Goal: Task Accomplishment & Management: Manage account settings

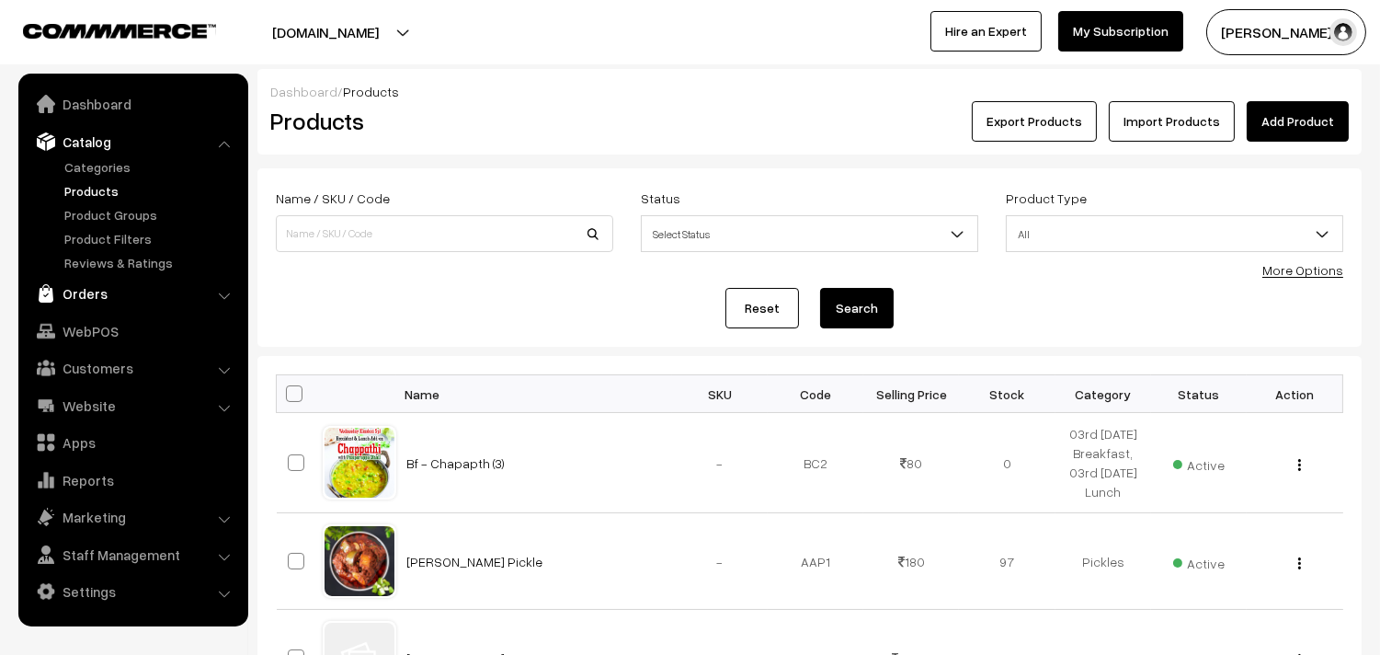
click at [89, 291] on link "Orders" at bounding box center [132, 293] width 219 height 33
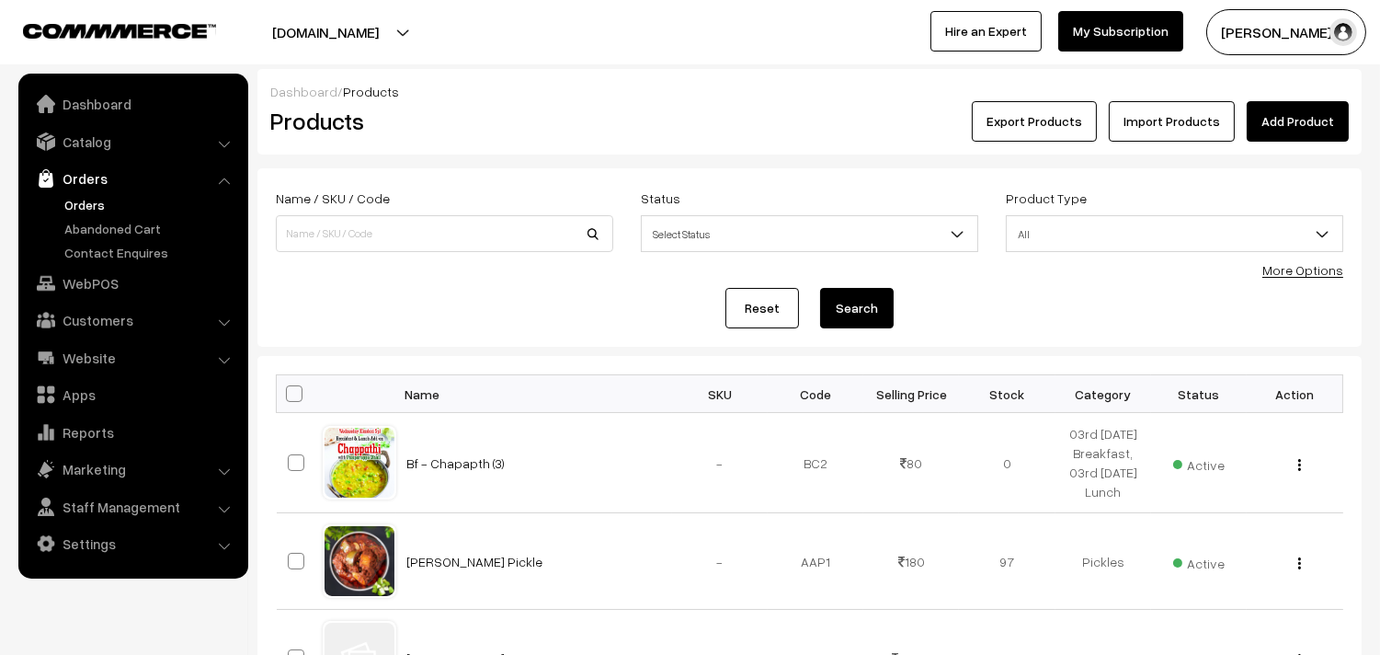
click at [89, 203] on link "Orders" at bounding box center [151, 204] width 182 height 19
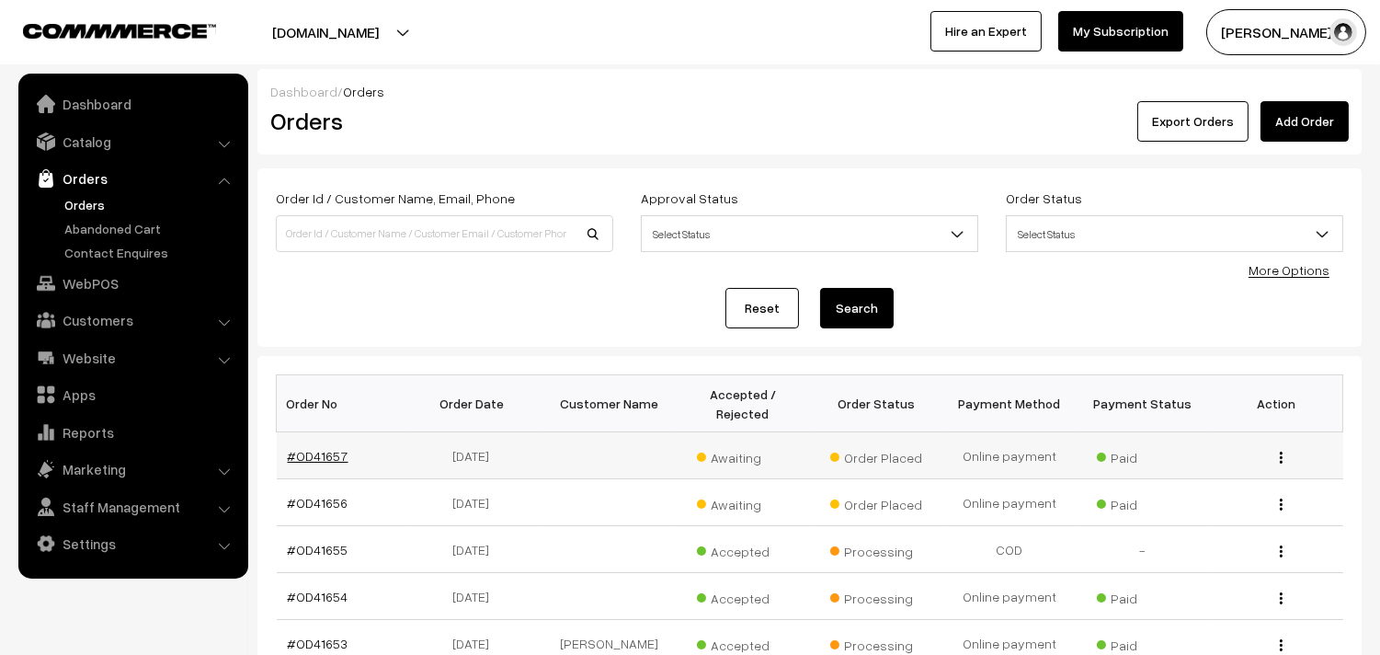
click at [328, 458] on link "#OD41657" at bounding box center [318, 456] width 61 height 16
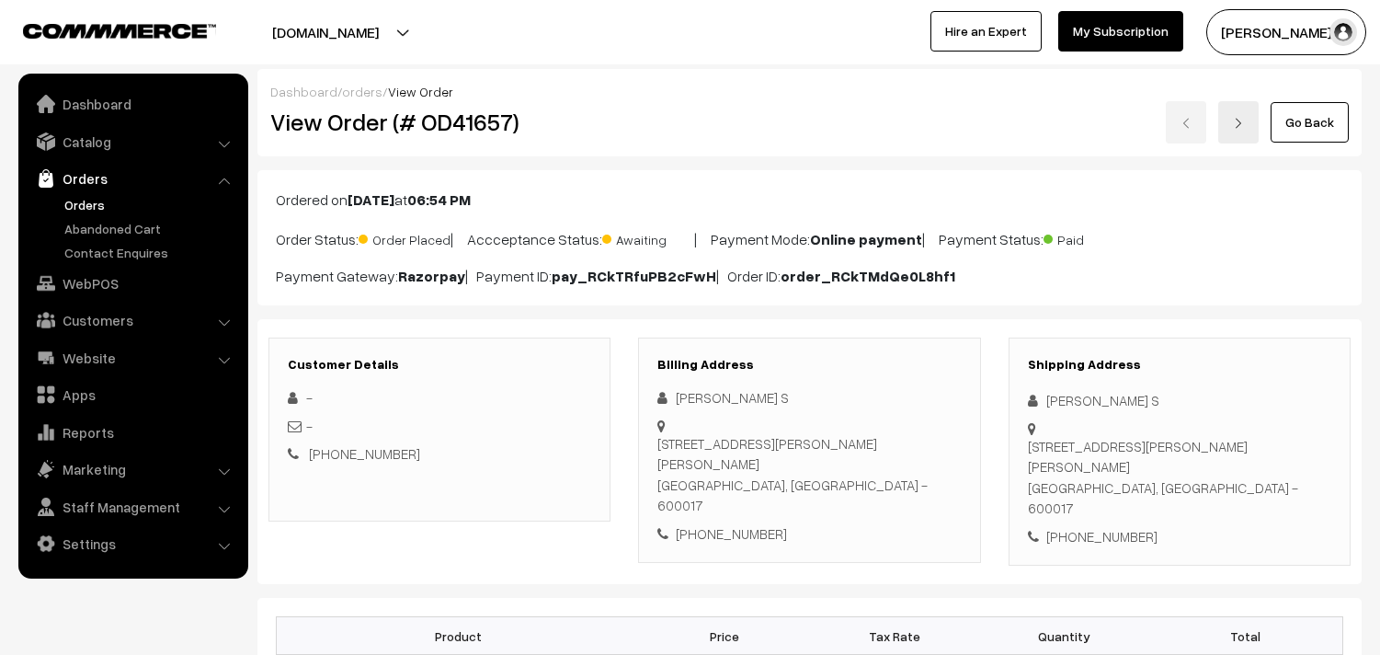
scroll to position [204, 0]
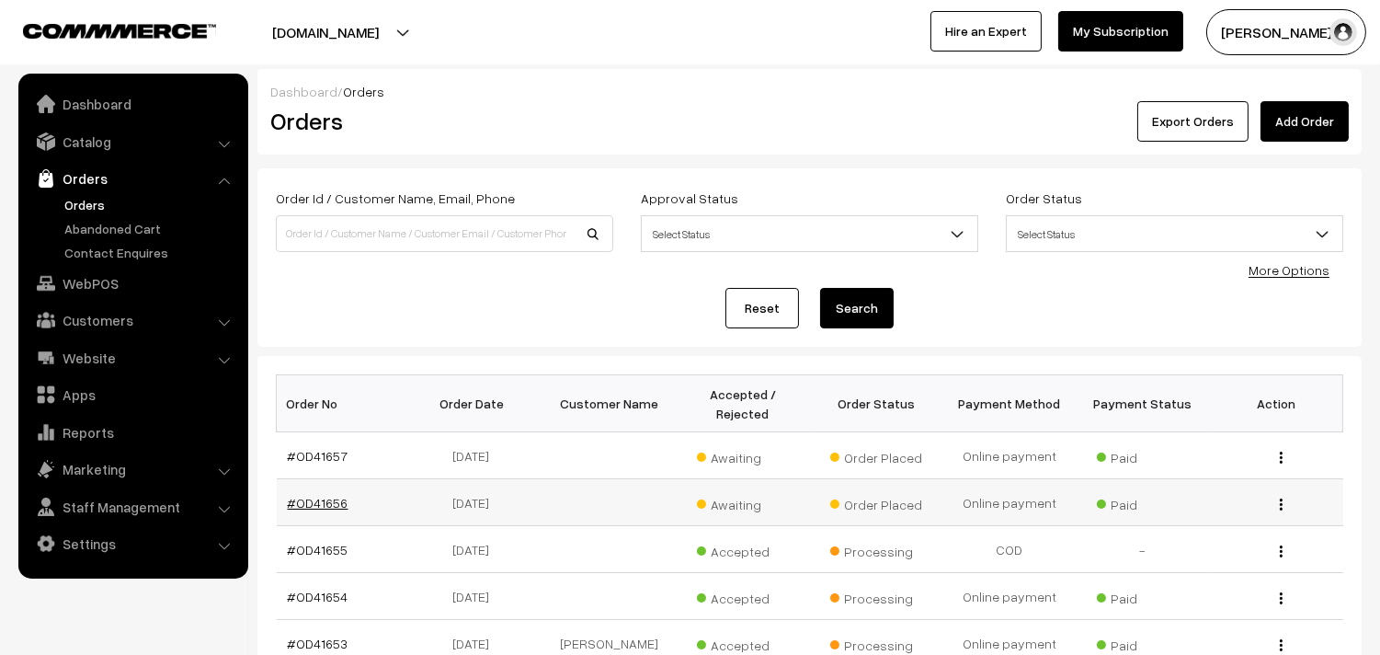
click at [331, 499] on link "#OD41656" at bounding box center [318, 503] width 61 height 16
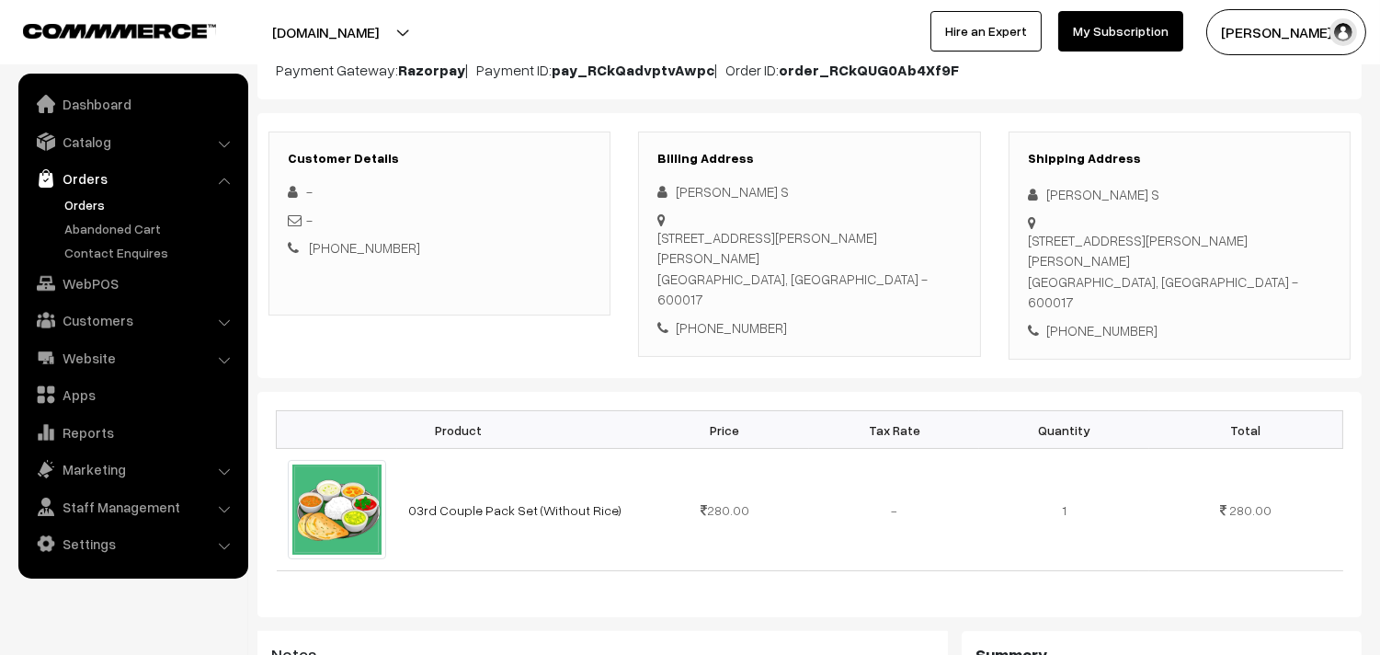
scroll to position [102, 0]
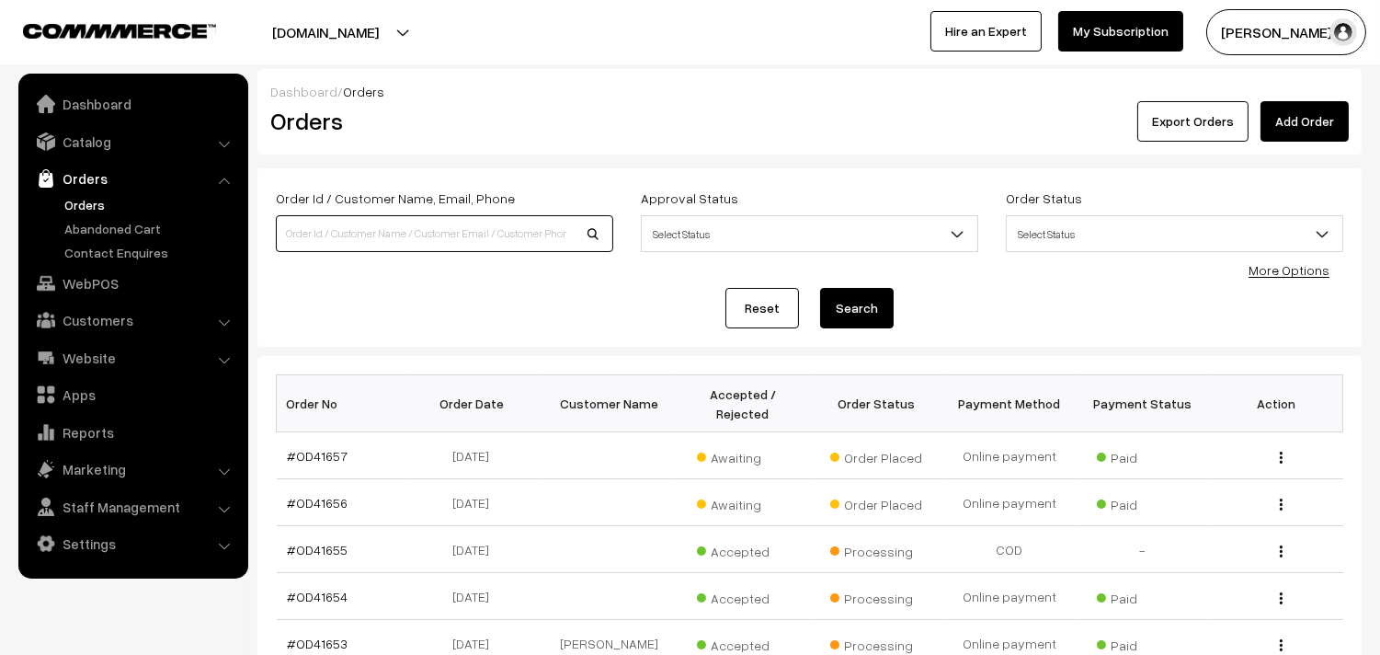
click at [402, 230] on input at bounding box center [444, 233] width 337 height 37
type input "P"
type input "OD41580"
click at [820, 288] on button "Search" at bounding box center [857, 308] width 74 height 40
click at [880, 296] on button "Search" at bounding box center [857, 308] width 74 height 40
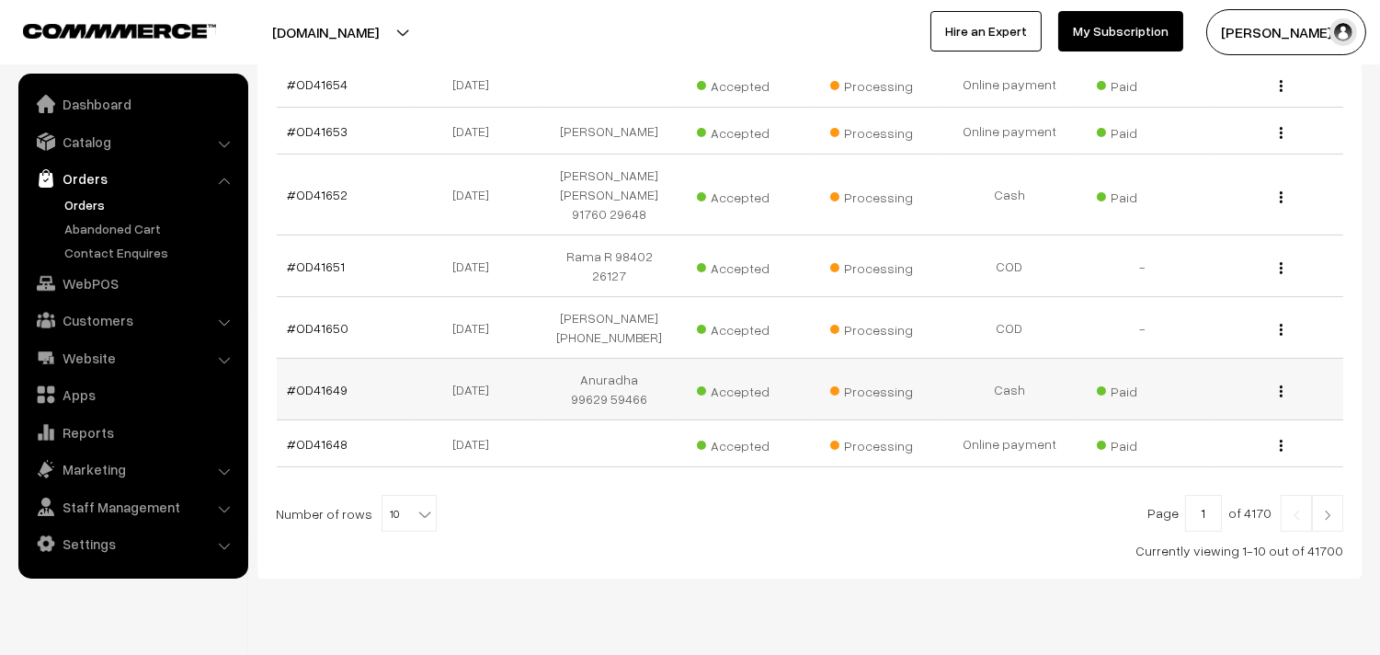
scroll to position [522, 0]
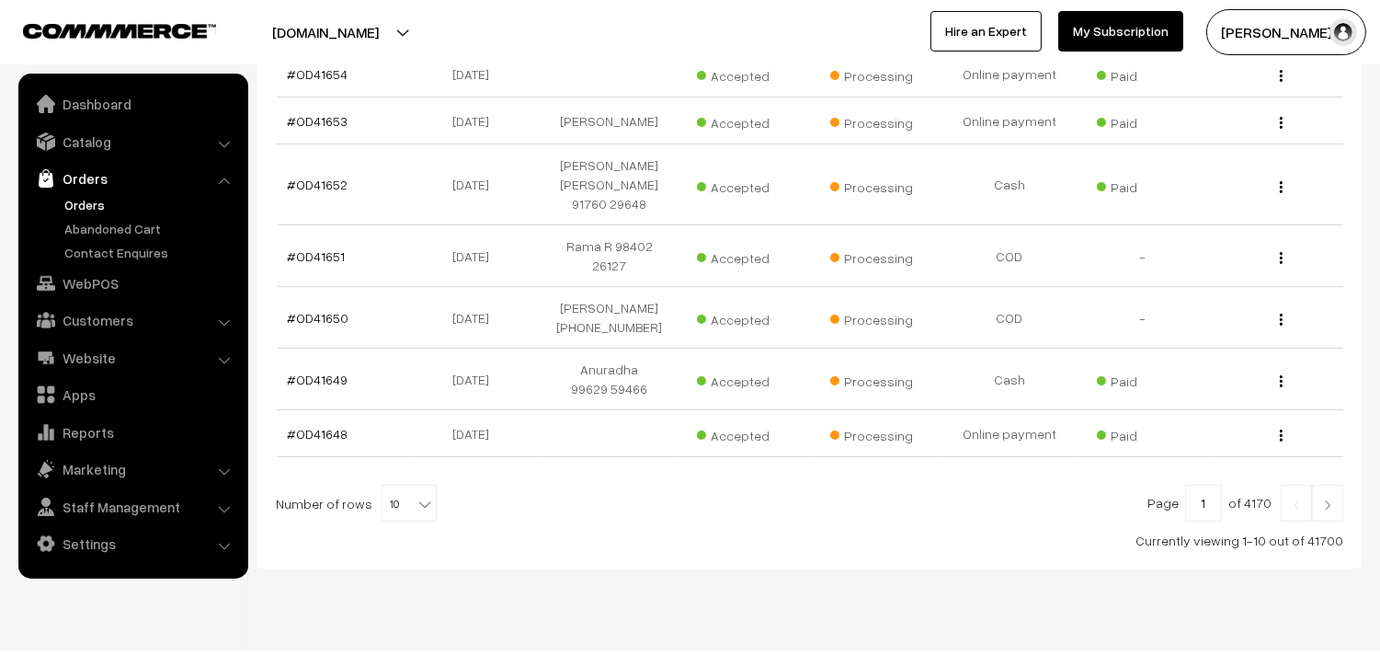
click at [423, 486] on span at bounding box center [426, 498] width 18 height 24
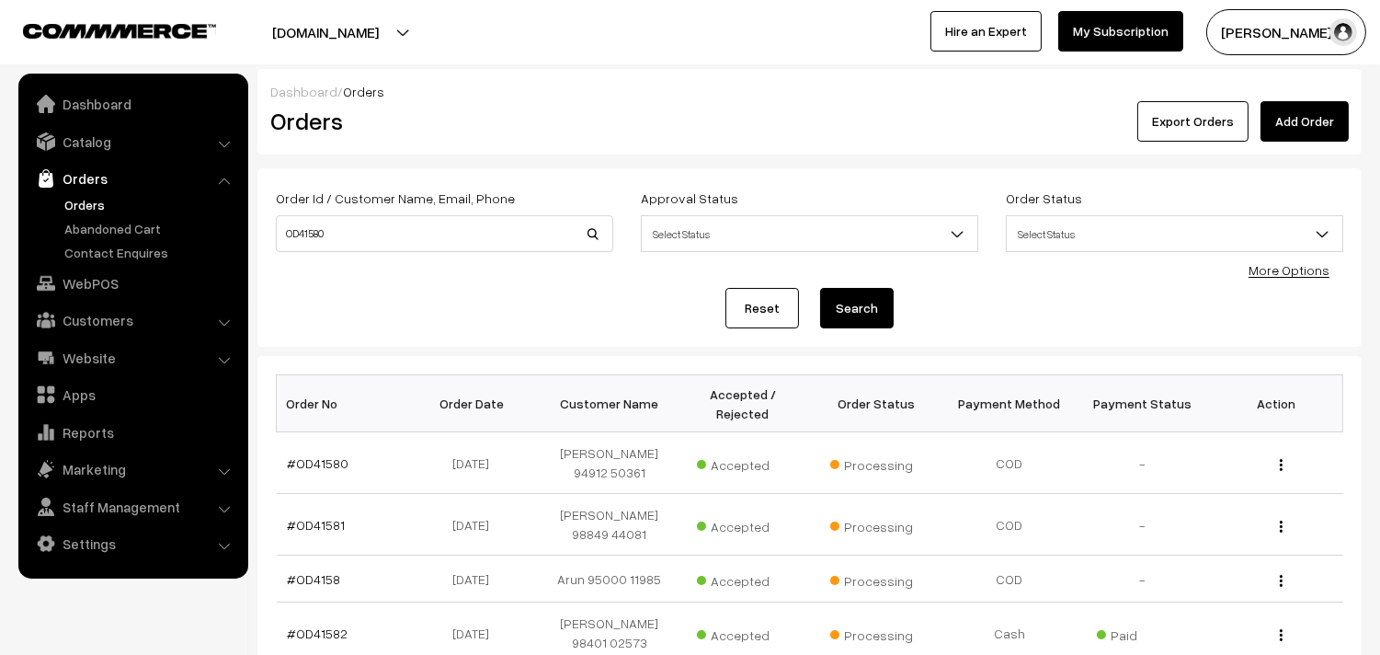
scroll to position [102, 0]
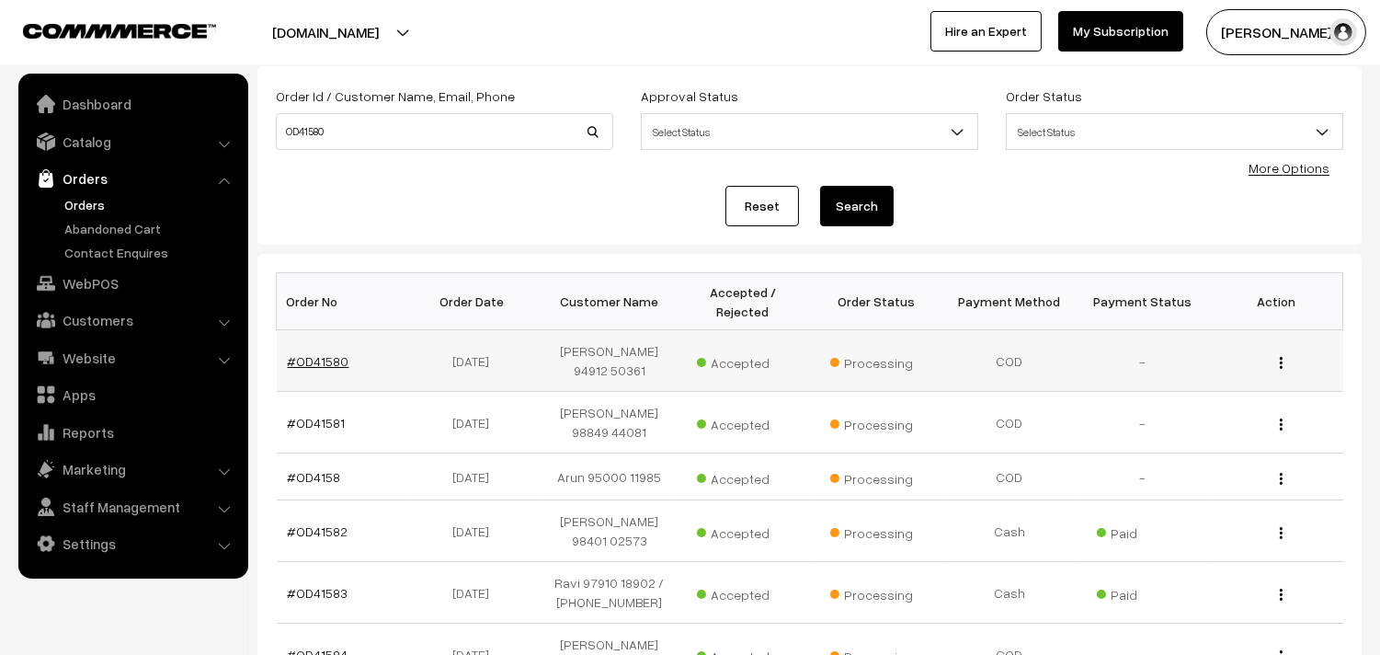
click at [331, 360] on link "#OD41580" at bounding box center [319, 361] width 62 height 16
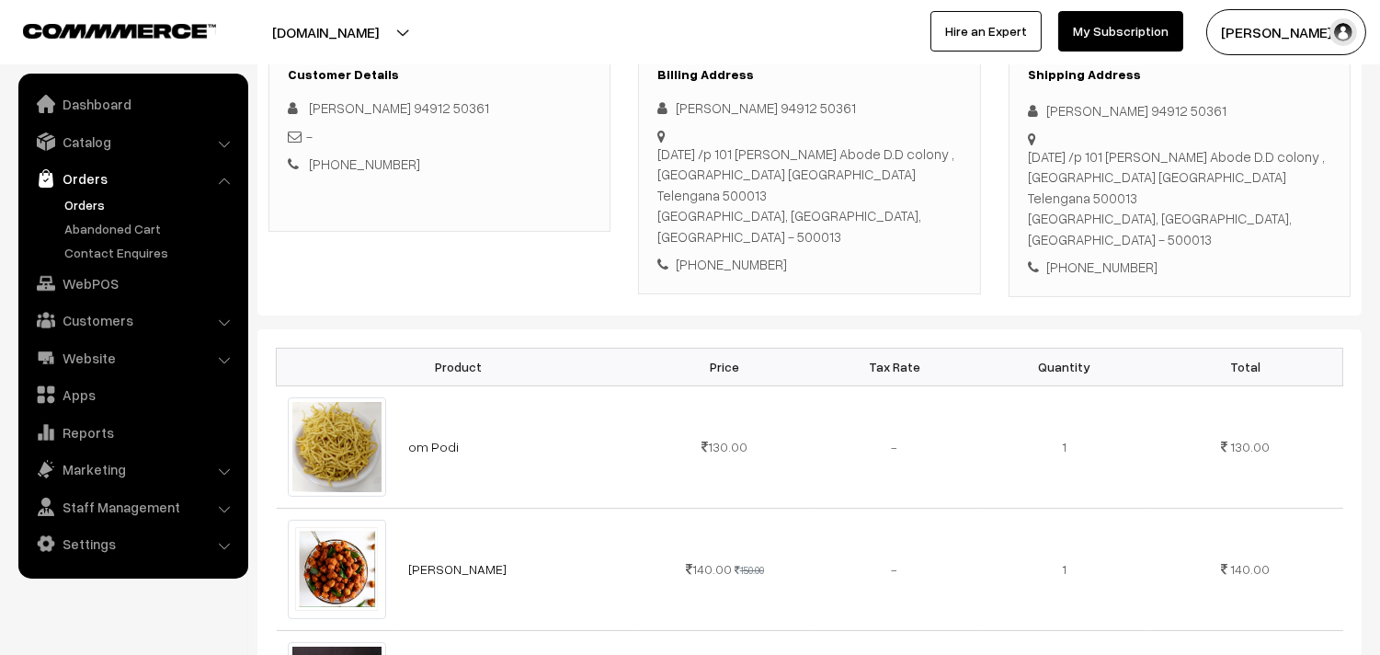
scroll to position [306, 0]
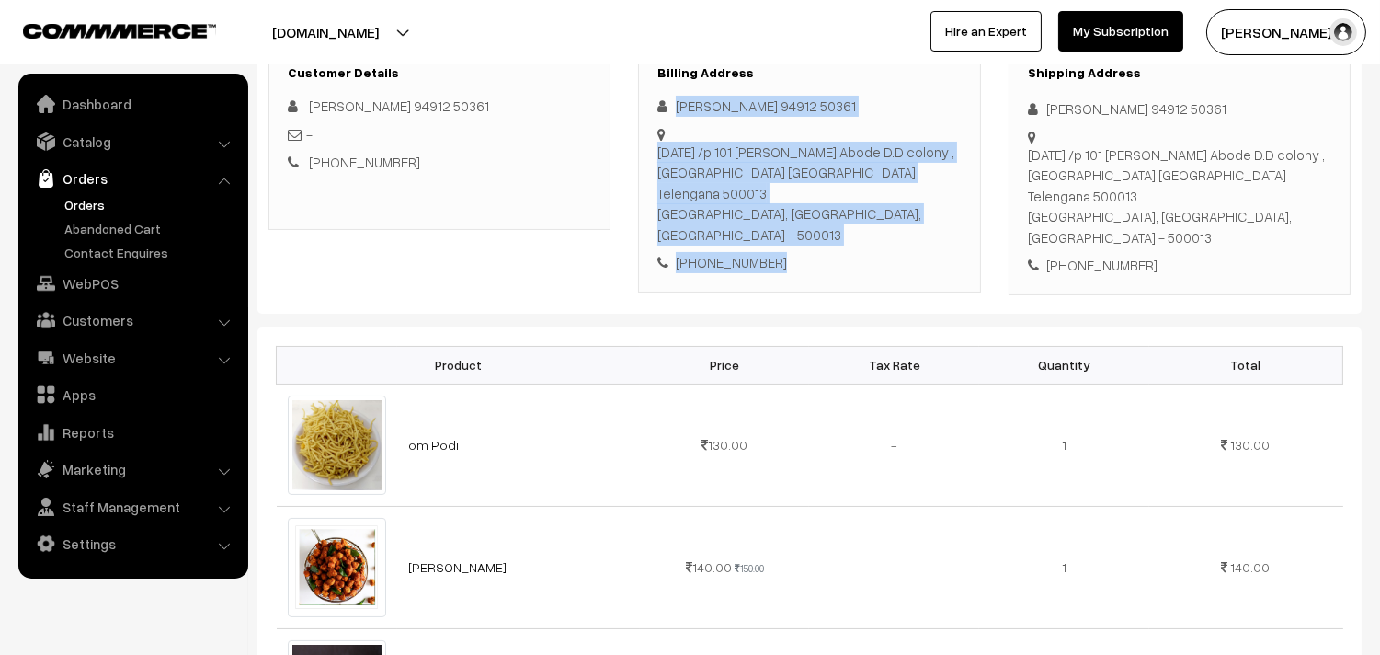
drag, startPoint x: 679, startPoint y: 107, endPoint x: 793, endPoint y: 212, distance: 155.5
click at [793, 212] on div "Kavitha Murthy 94912 50361 2-2-25 /p 101 Malathi Abode D.D colony , Bagh Amberp…" at bounding box center [809, 184] width 303 height 177
copy div "Kavitha Murthy 94912 50361 2-2-25 /p 101 Malathi Abode D.D colony , Bagh Amberp…"
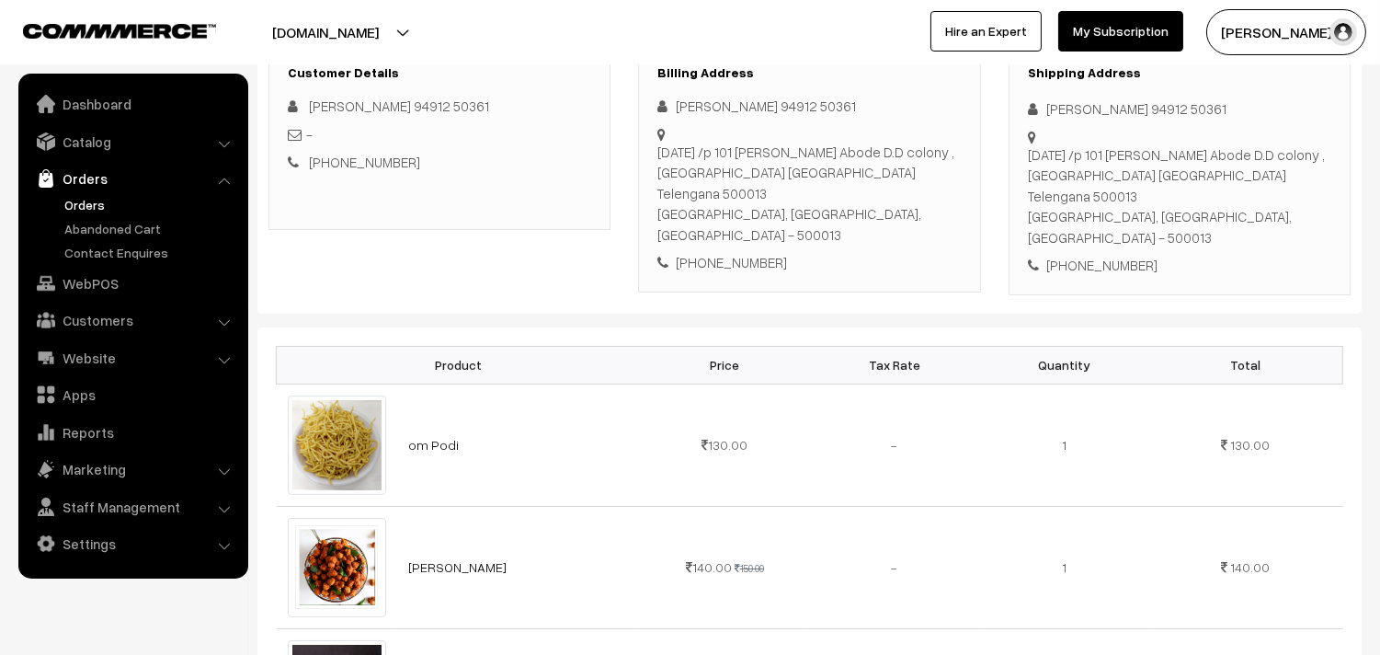
scroll to position [306, 0]
click at [87, 140] on link "Catalog" at bounding box center [132, 141] width 219 height 33
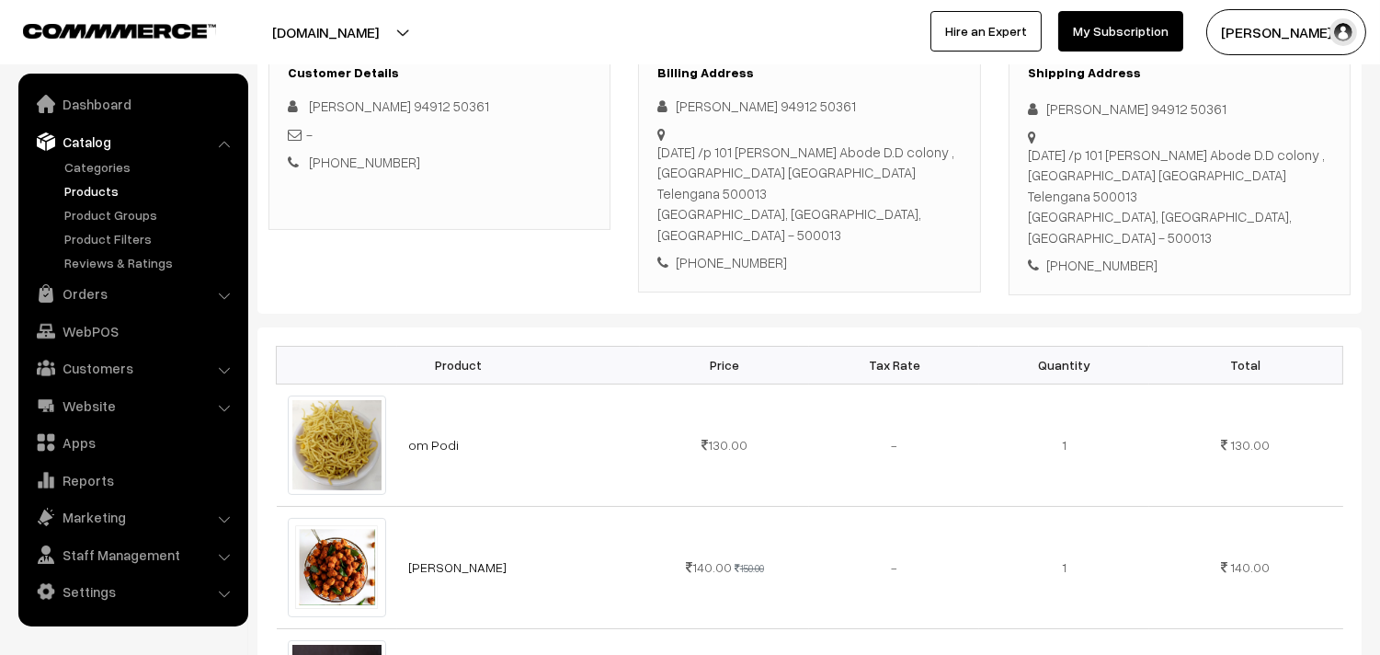
click at [99, 189] on link "Products" at bounding box center [151, 190] width 182 height 19
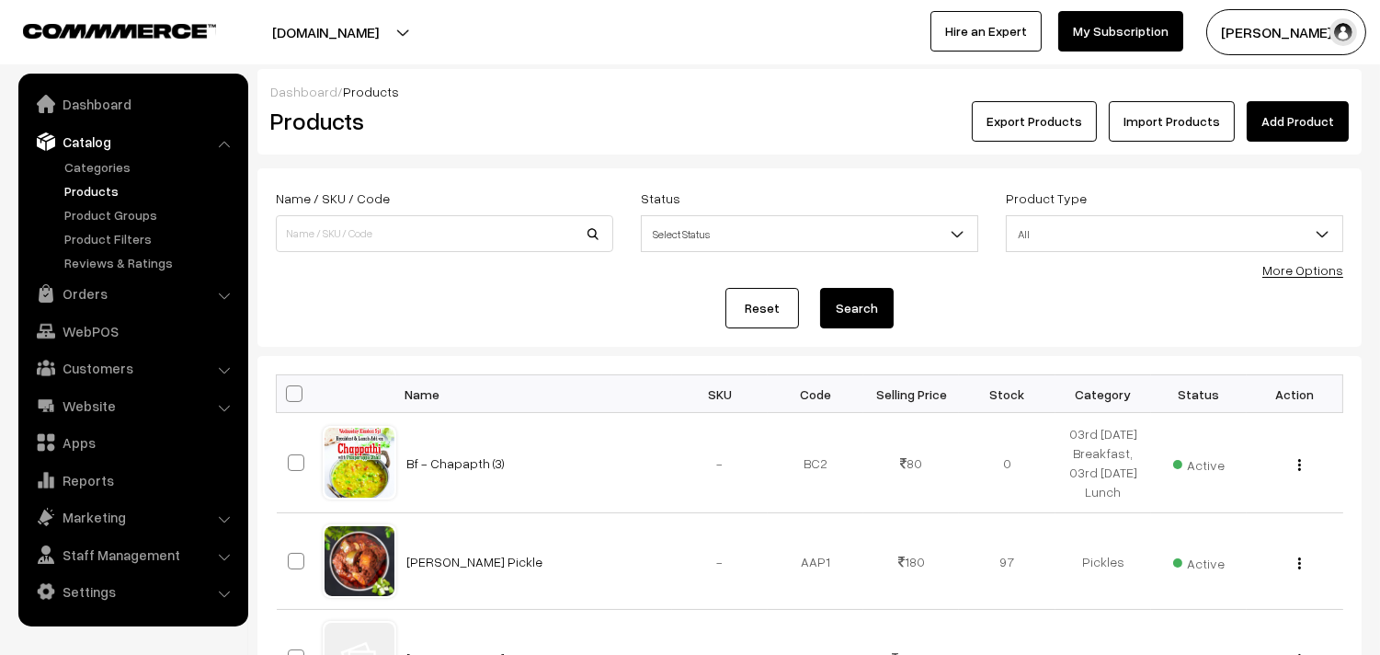
click at [102, 190] on link "Products" at bounding box center [151, 190] width 182 height 19
click at [1269, 122] on link "Add Product" at bounding box center [1298, 121] width 102 height 40
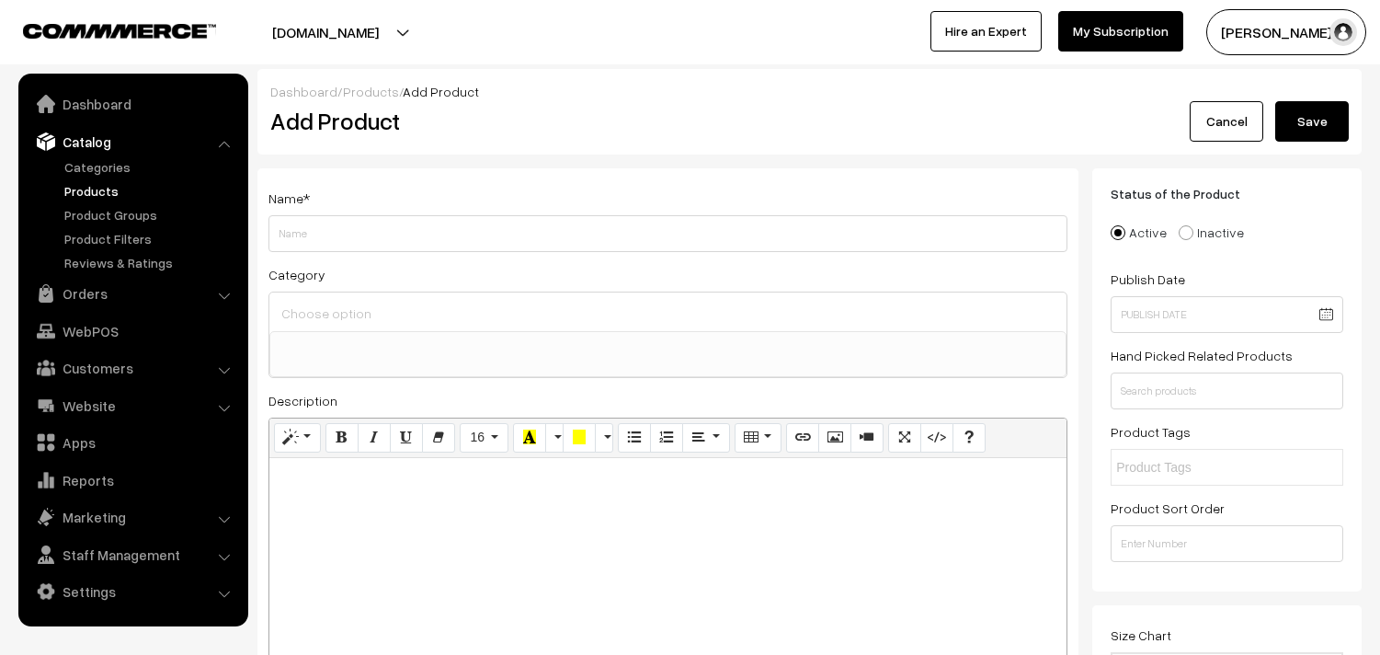
select select
click at [314, 222] on input "Weight" at bounding box center [668, 233] width 799 height 37
type input "Karuppu Kavuni Rice Halwa"
click at [329, 296] on div at bounding box center [667, 311] width 797 height 39
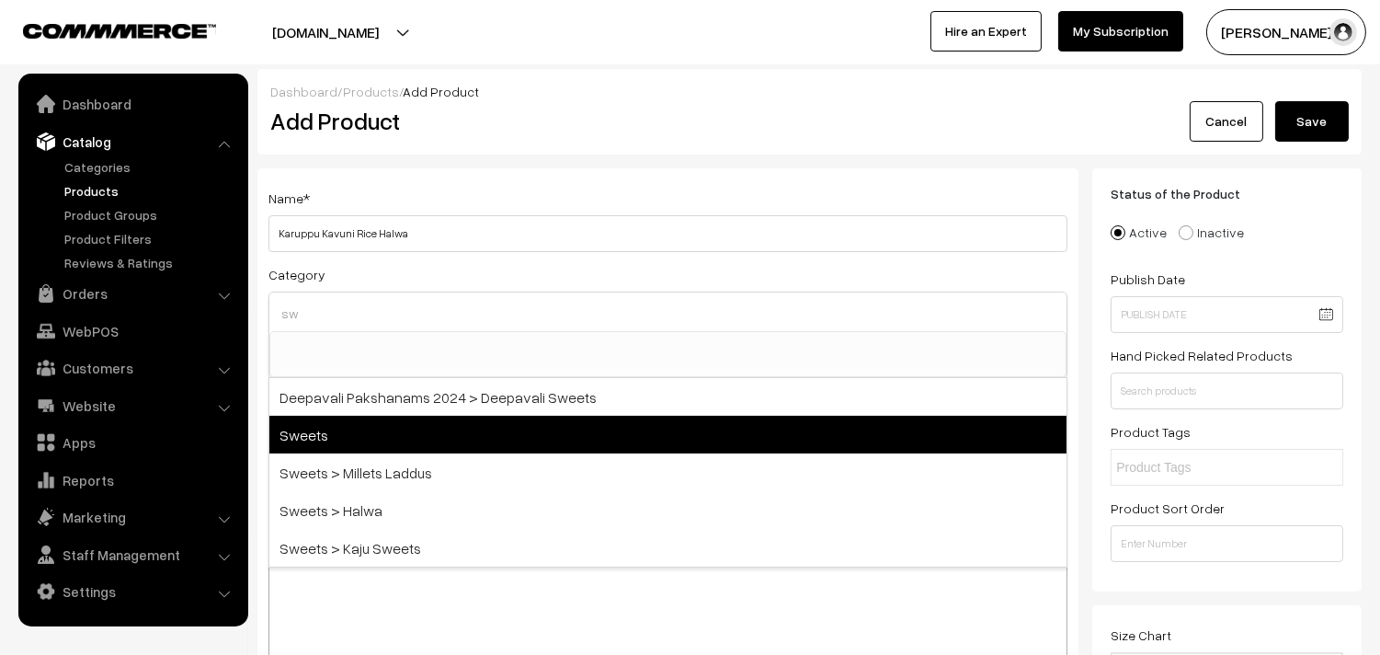
type input "sw"
click at [419, 440] on span "Sweets" at bounding box center [667, 435] width 797 height 38
select select "12"
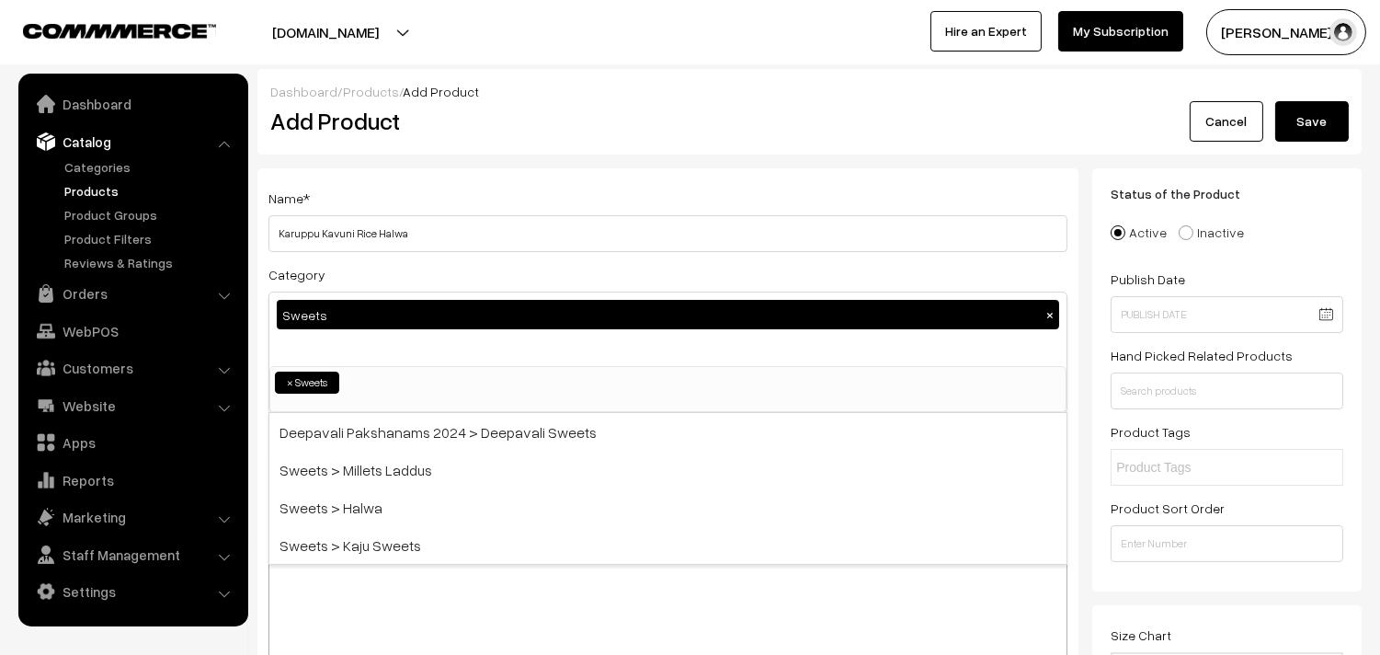
click at [673, 142] on div "Dashboard / Products / Add Product Add Product Cancel Save" at bounding box center [809, 112] width 1104 height 86
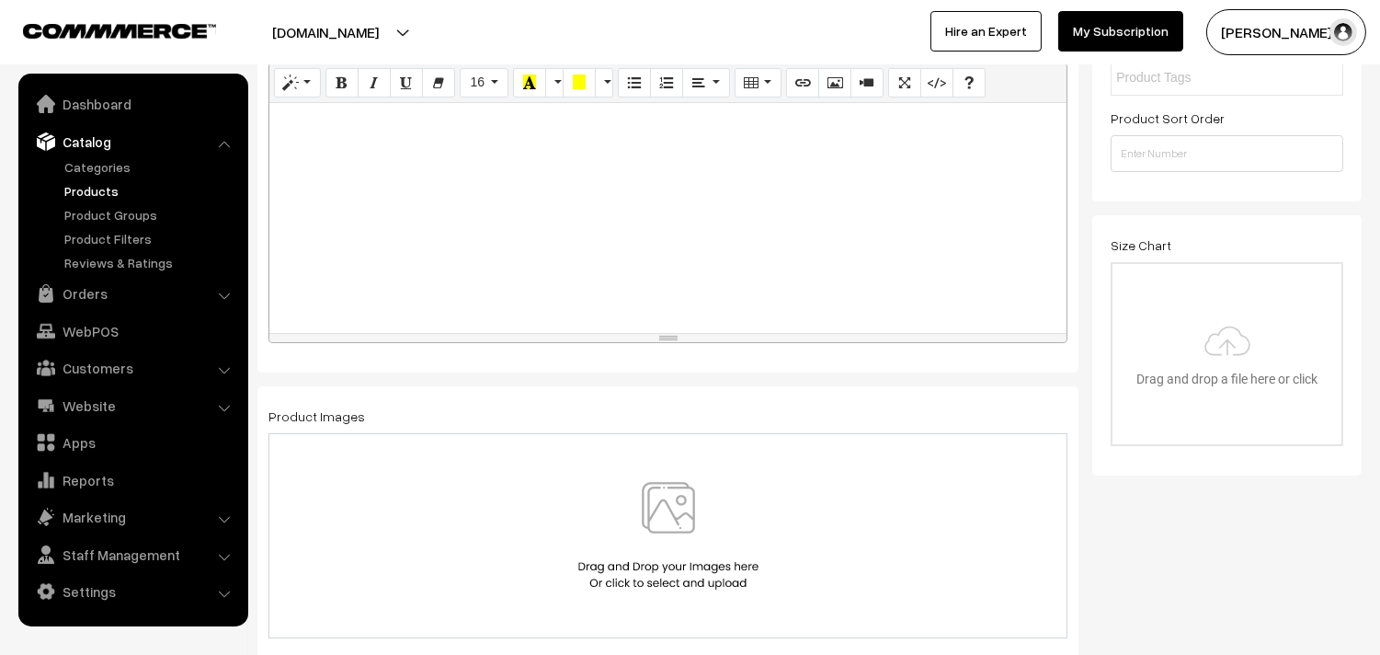
scroll to position [408, 0]
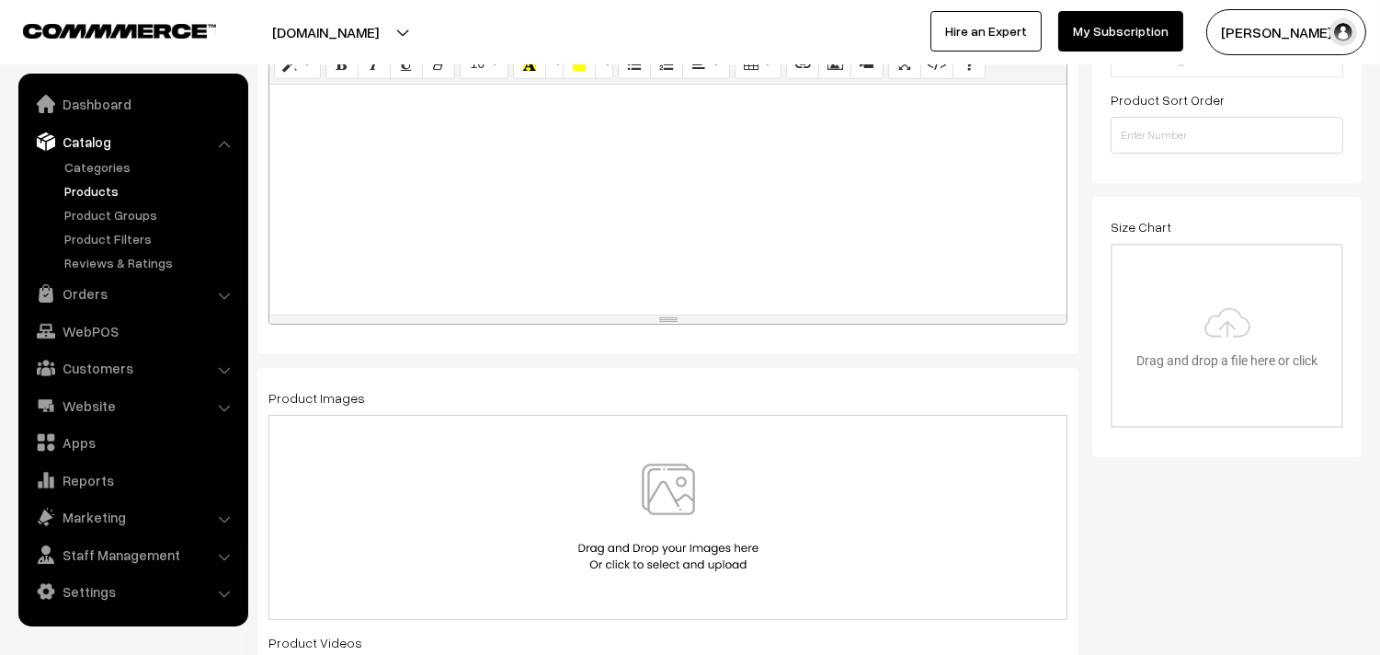
click at [403, 222] on div at bounding box center [667, 200] width 797 height 230
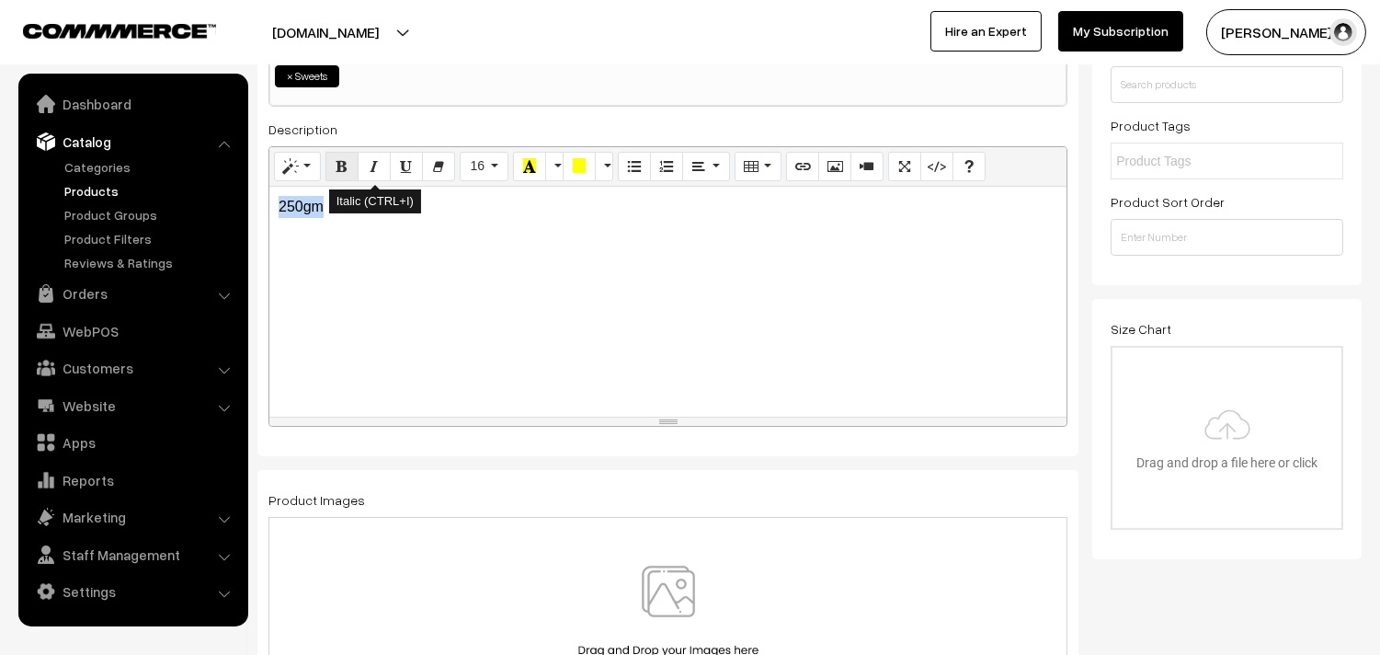
click at [347, 159] on icon "Bold (CTRL+B)" at bounding box center [342, 165] width 13 height 15
click at [380, 213] on p "250gm" at bounding box center [668, 207] width 779 height 22
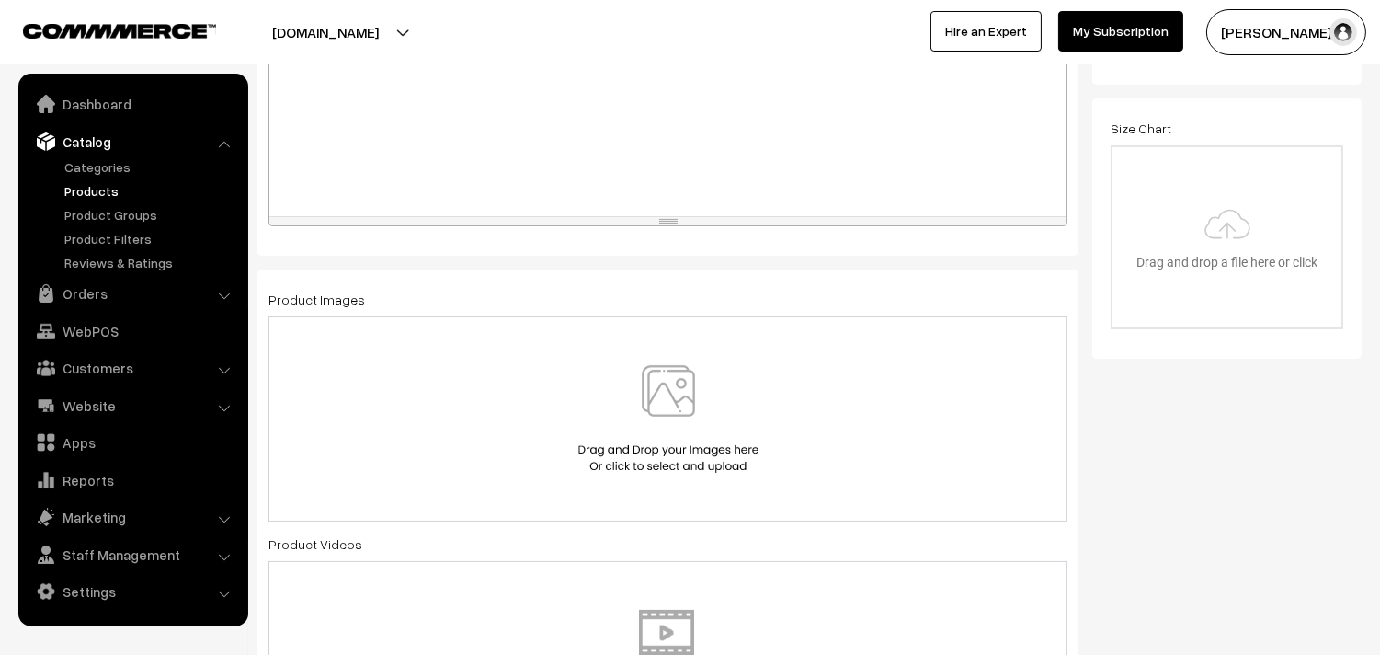
scroll to position [510, 0]
click at [676, 395] on img at bounding box center [668, 415] width 189 height 108
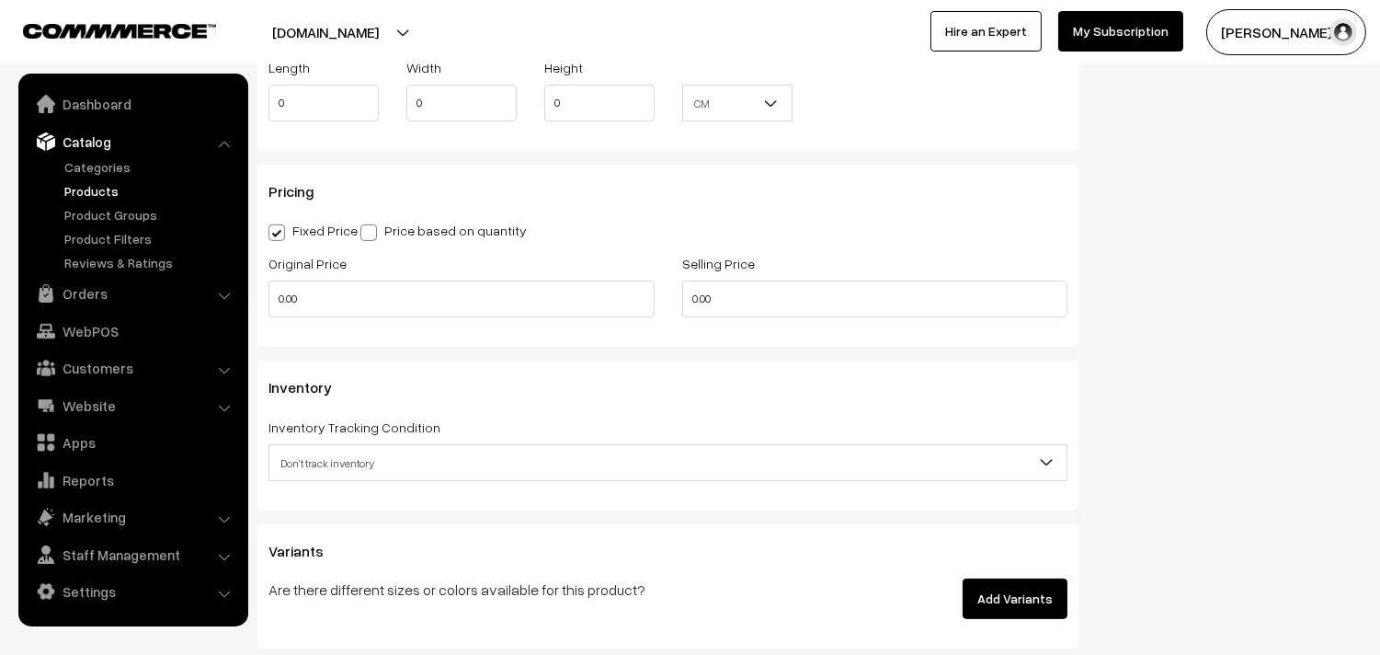
scroll to position [1532, 0]
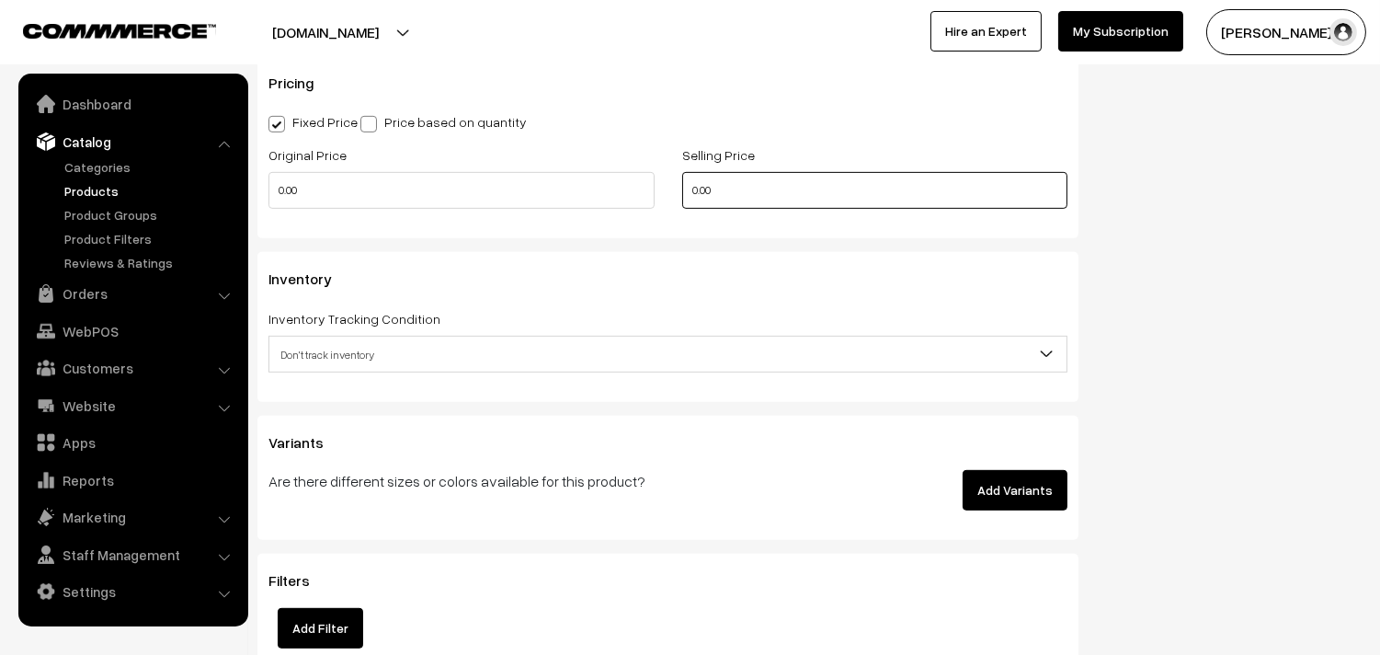
drag, startPoint x: 733, startPoint y: 203, endPoint x: 555, endPoint y: 177, distance: 180.2
click at [555, 177] on div "Original Price 0.00 Selling Price 0.00" at bounding box center [668, 181] width 827 height 76
type input "320"
click at [309, 354] on span "Don't track inventory" at bounding box center [667, 354] width 797 height 32
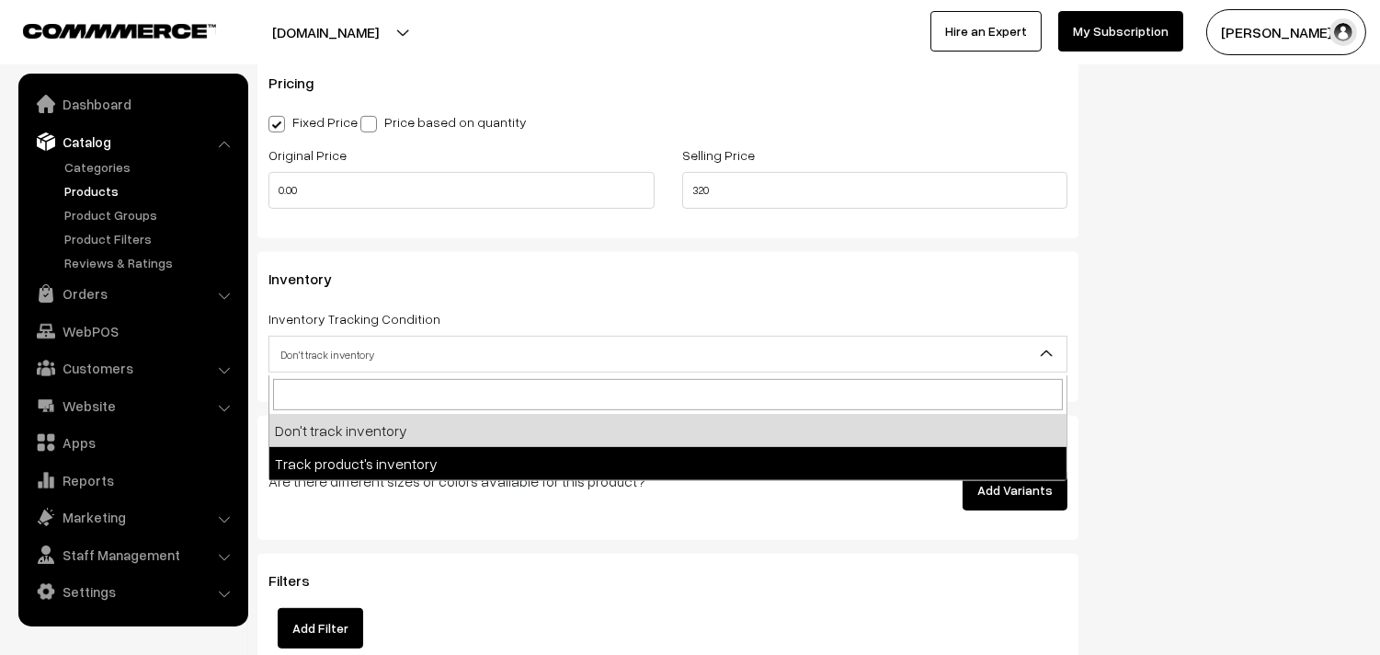
select select "2"
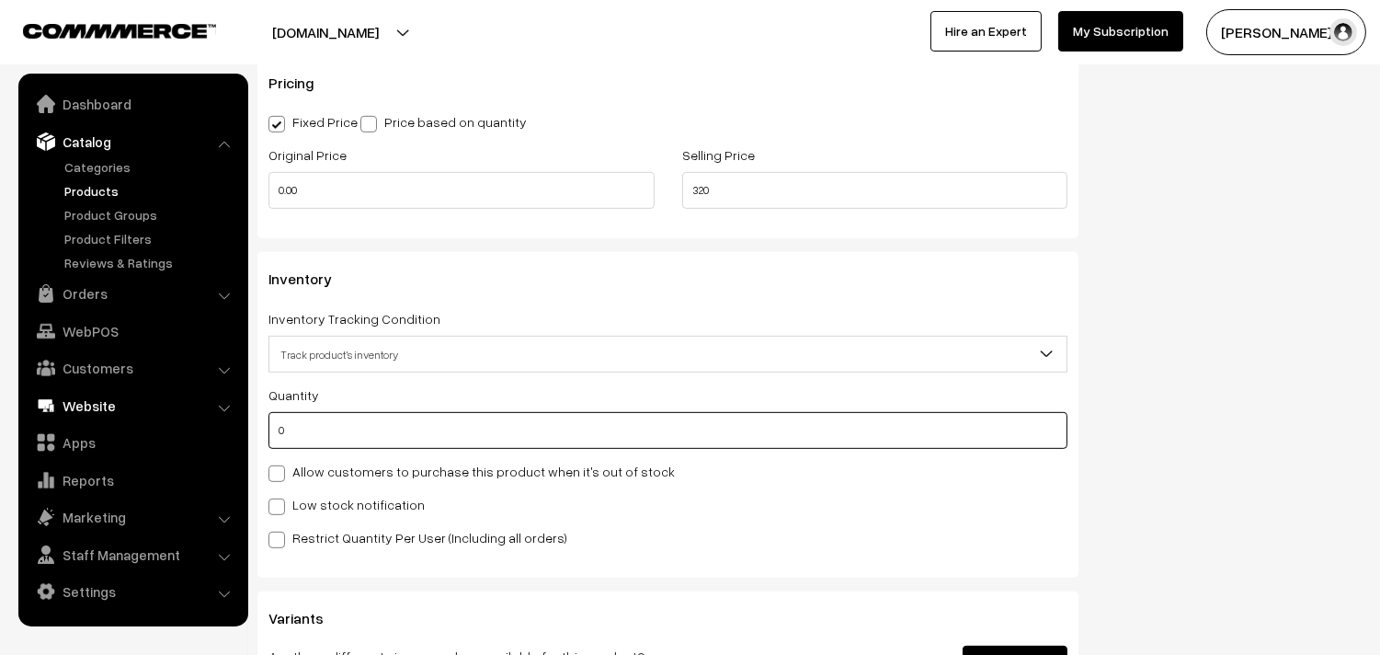
drag, startPoint x: 171, startPoint y: 421, endPoint x: 158, endPoint y: 420, distance: 12.9
click at [158, 420] on body "Thank you for showing interest. Our team will call you shortly. Close annamfood…" at bounding box center [690, 76] width 1380 height 3217
drag, startPoint x: 287, startPoint y: 432, endPoint x: 138, endPoint y: 414, distance: 150.1
click at [144, 417] on body "Thank you for showing interest. Our team will call you shortly. Close annamfood…" at bounding box center [690, 76] width 1380 height 3217
type input "100"
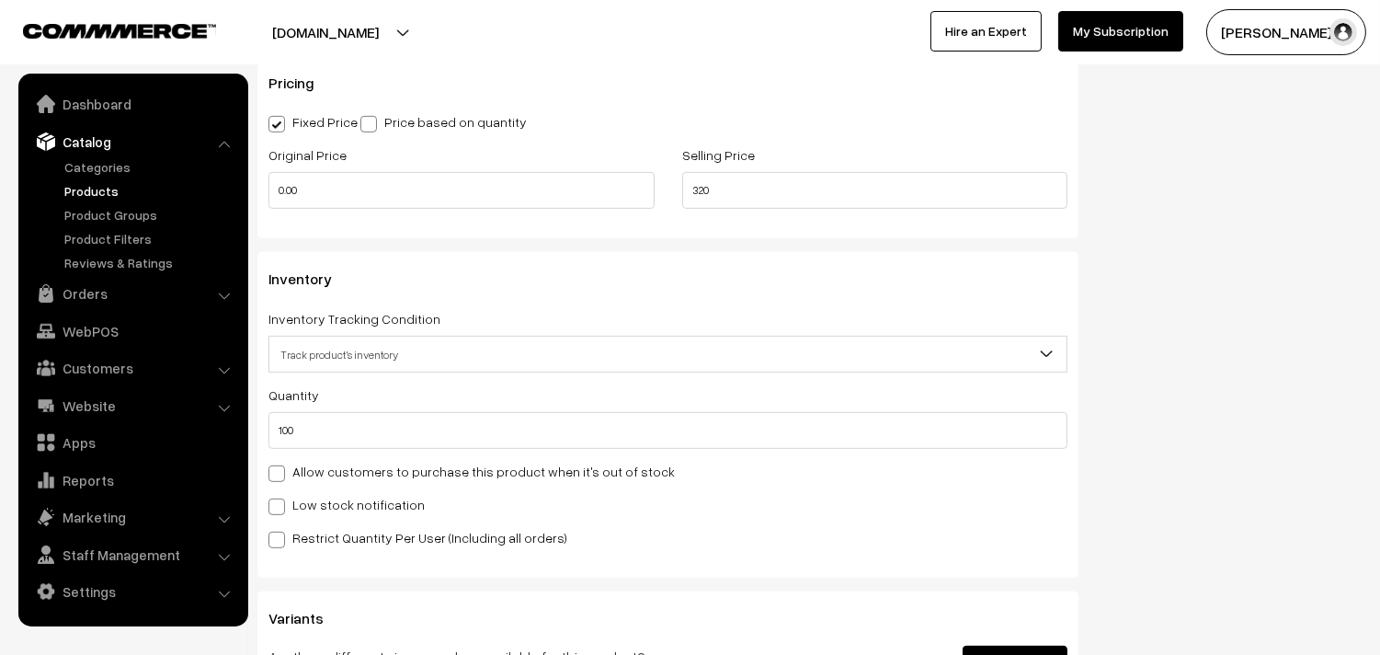
click at [360, 471] on label "Allow customers to purchase this product when it's out of stock" at bounding box center [472, 471] width 406 height 19
click at [280, 471] on input "Allow customers to purchase this product when it's out of stock" at bounding box center [275, 470] width 12 height 12
click at [359, 471] on label "Allow customers to purchase this product when it's out of stock" at bounding box center [472, 471] width 406 height 19
click at [280, 471] on input "Allow customers to purchase this product when it's out of stock" at bounding box center [275, 470] width 12 height 12
checkbox input "false"
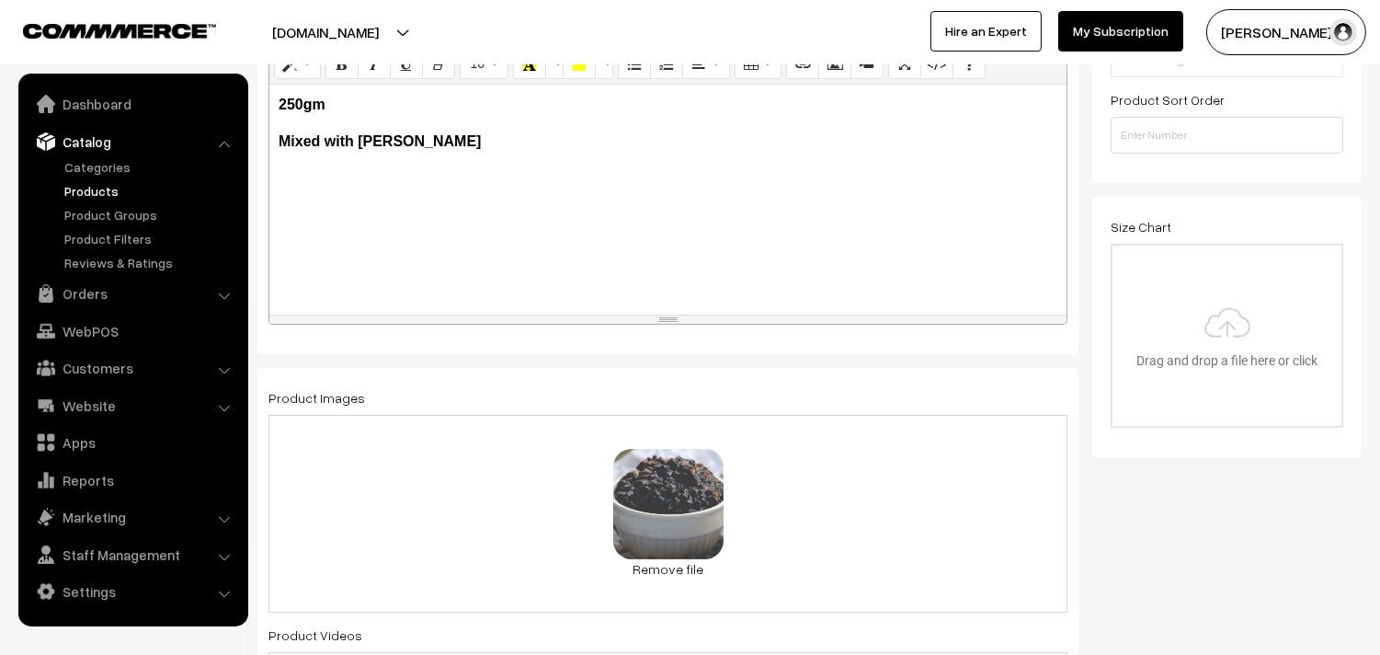
scroll to position [0, 0]
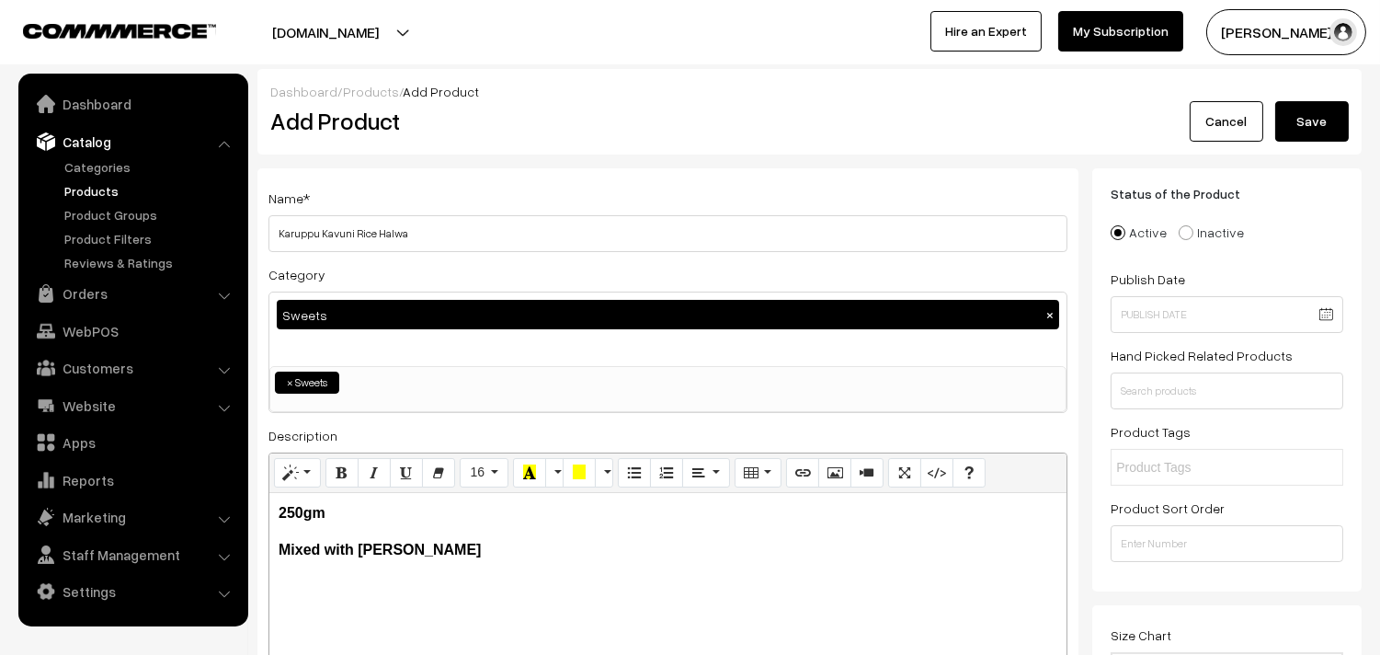
click at [1324, 115] on button "Save" at bounding box center [1312, 121] width 74 height 40
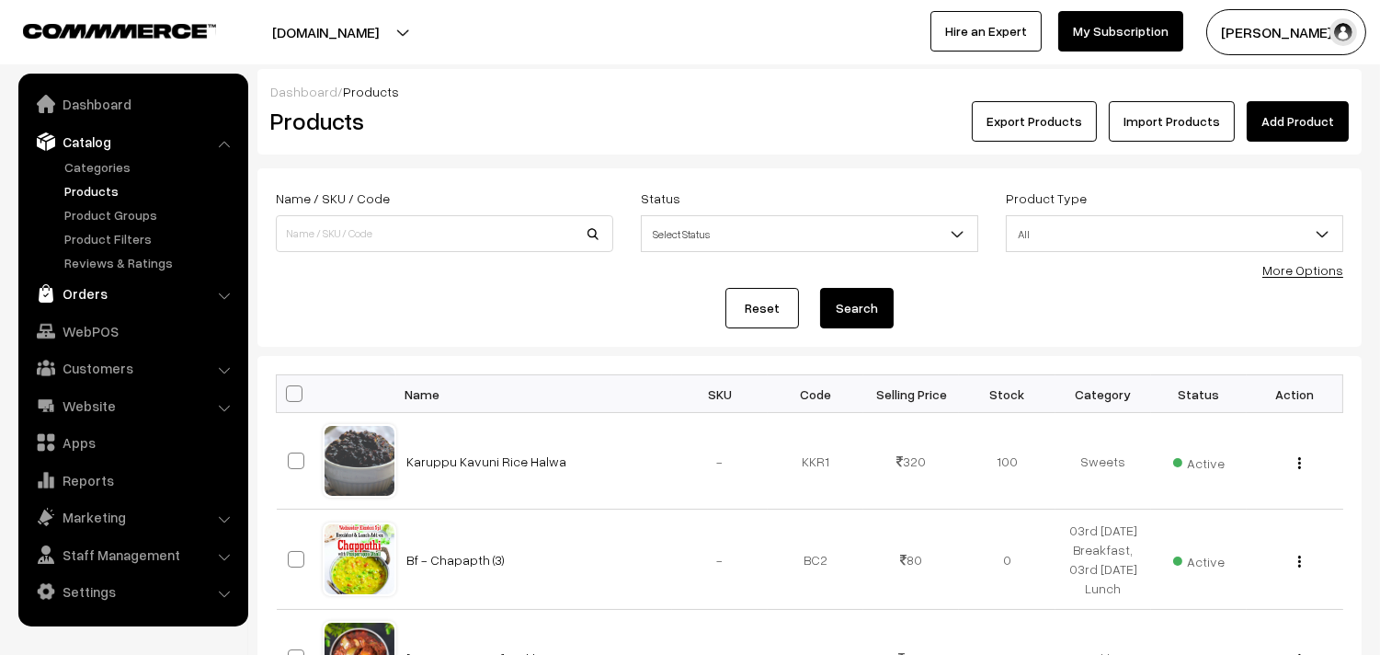
click at [79, 292] on link "Orders" at bounding box center [132, 293] width 219 height 33
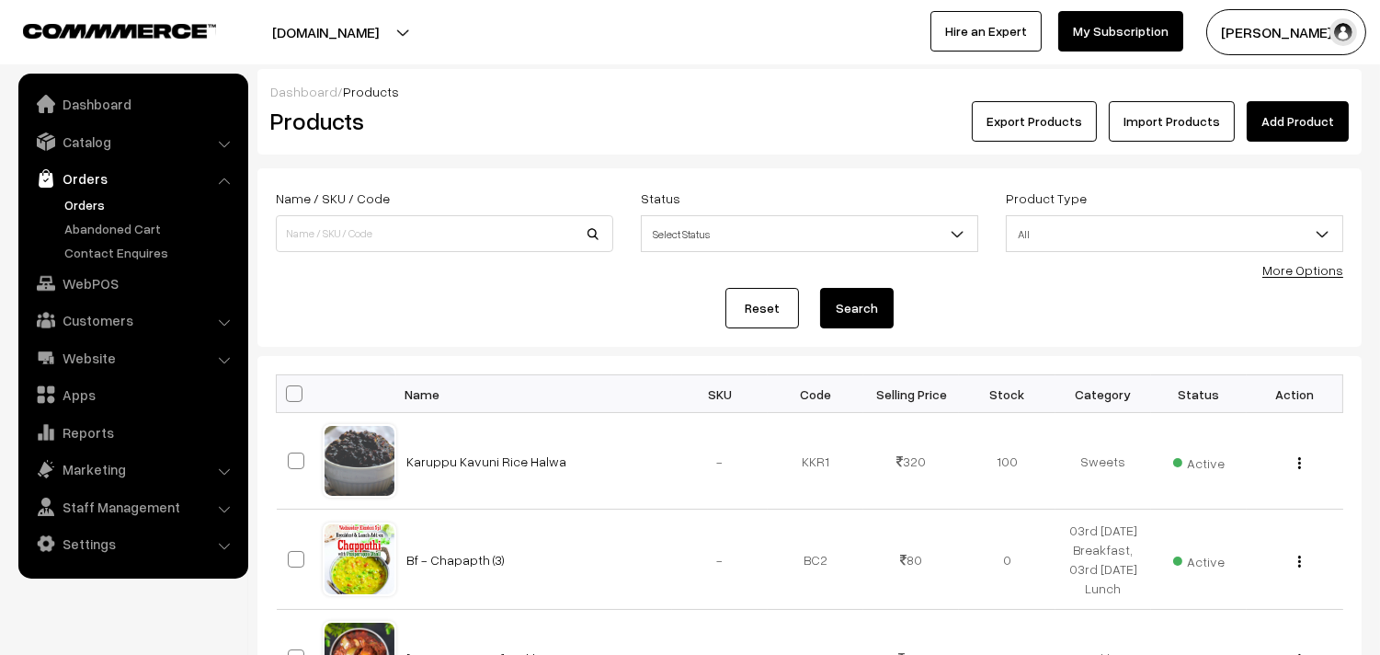
click at [92, 208] on link "Orders" at bounding box center [151, 204] width 182 height 19
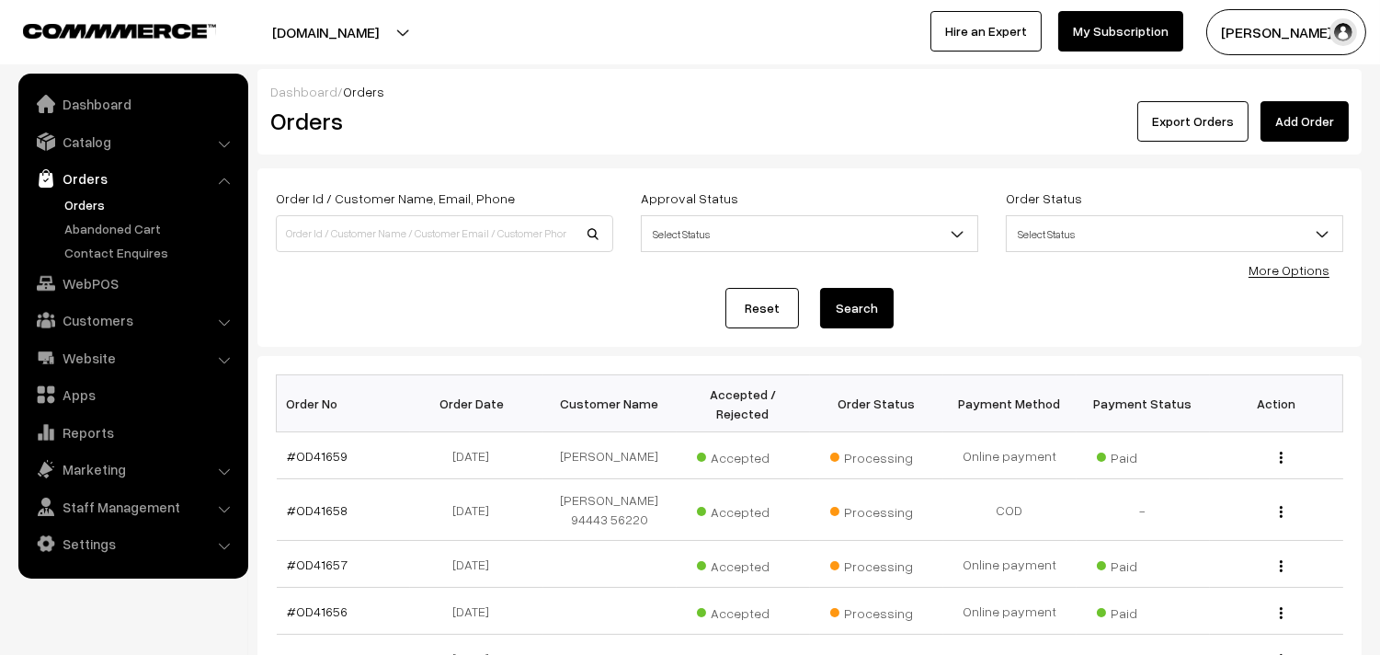
click at [87, 209] on link "Orders" at bounding box center [151, 204] width 182 height 19
click at [290, 461] on link "#OD41659" at bounding box center [318, 456] width 61 height 16
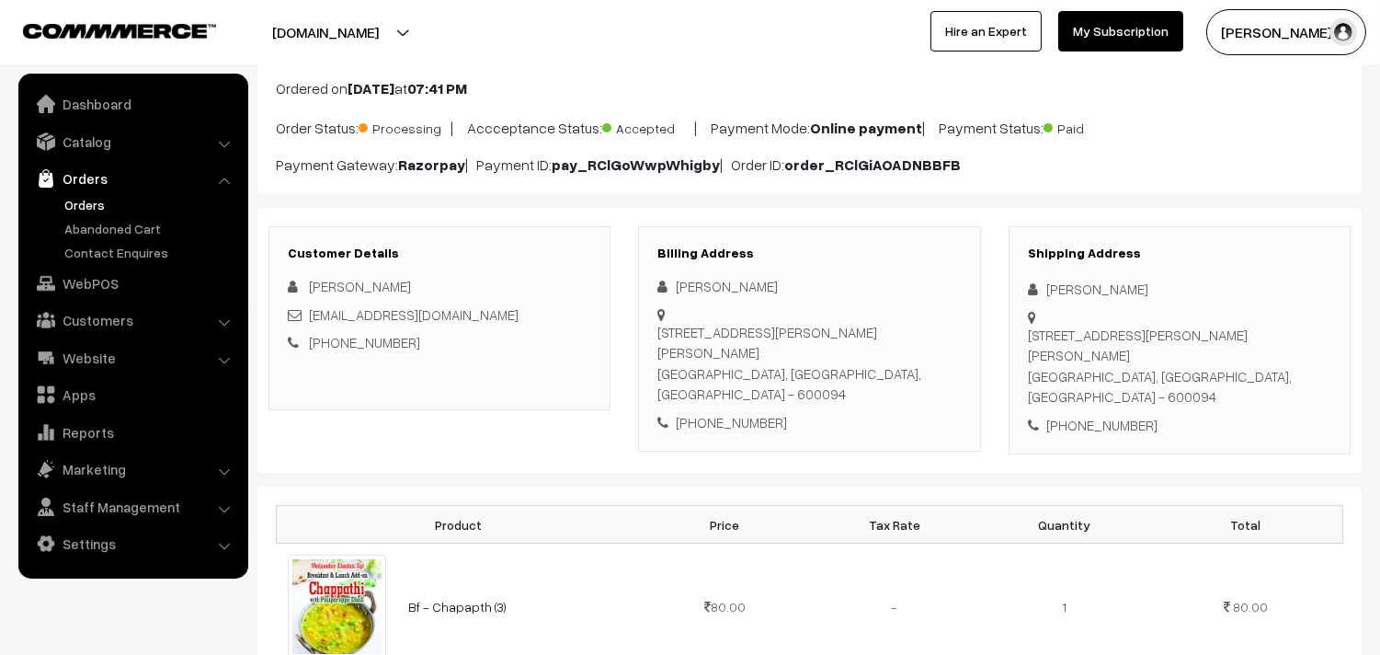
scroll to position [102, 0]
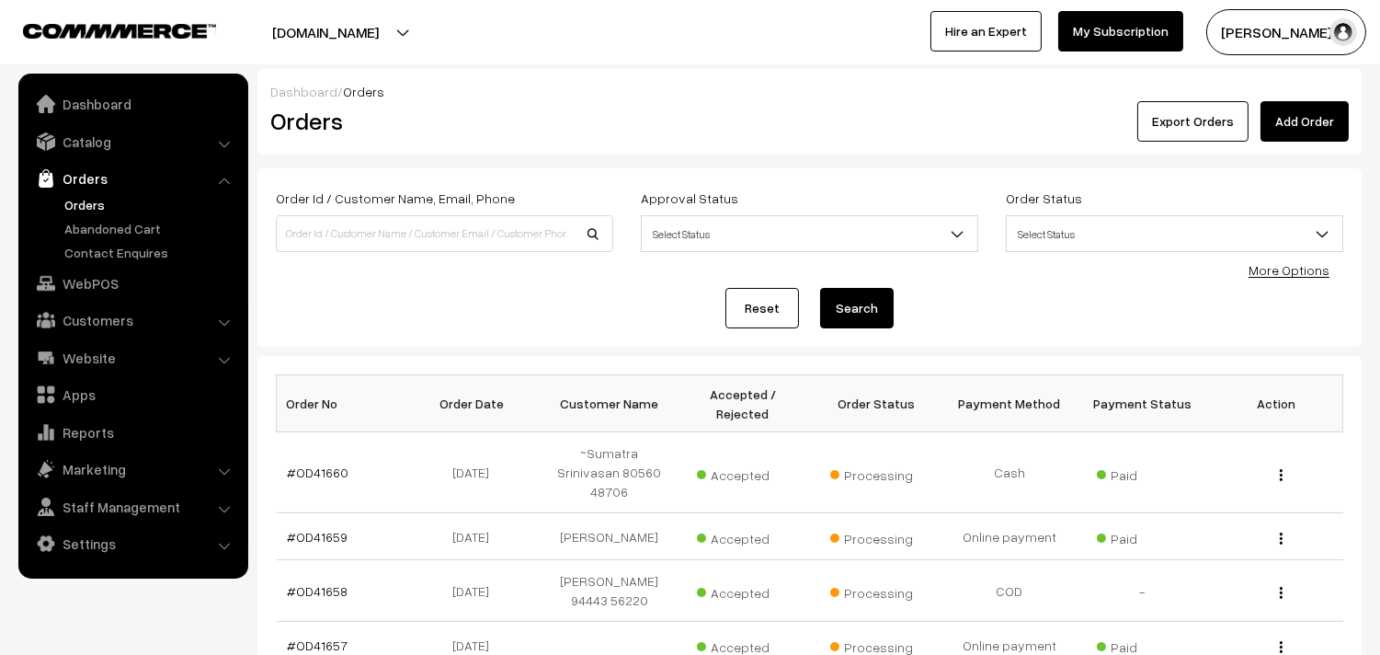
click at [71, 197] on link "Orders" at bounding box center [151, 204] width 182 height 19
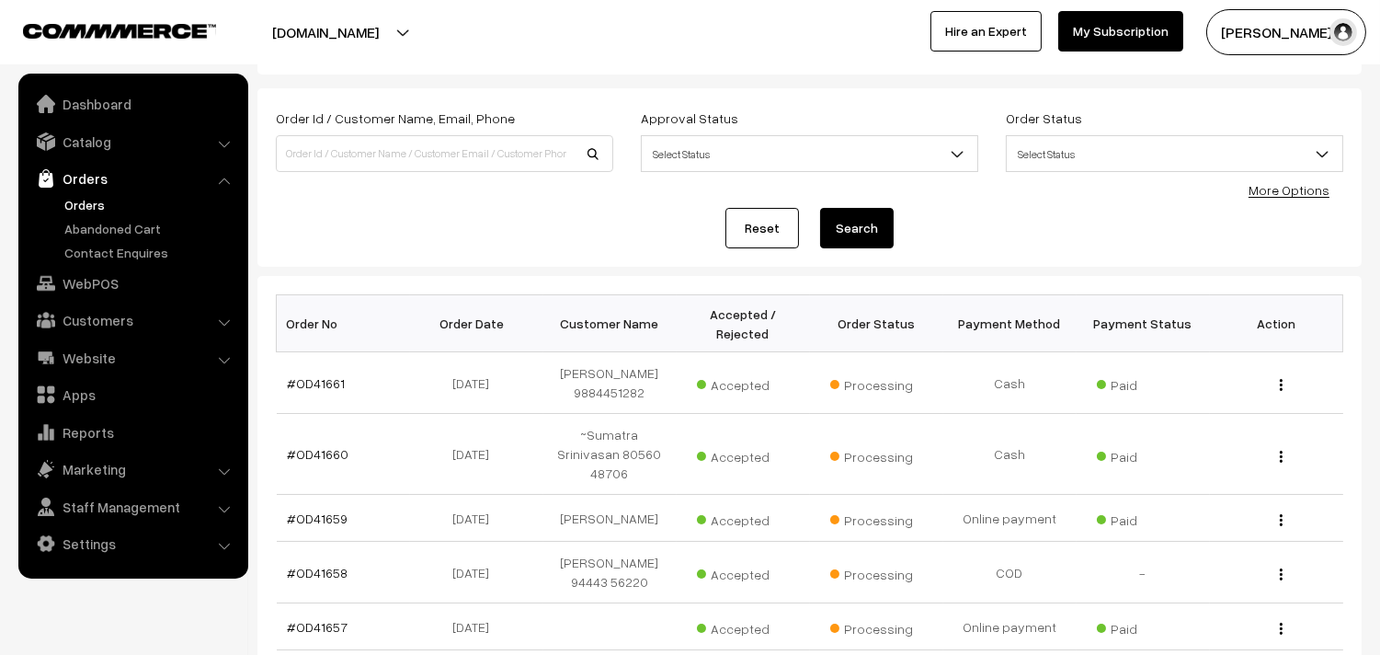
scroll to position [204, 0]
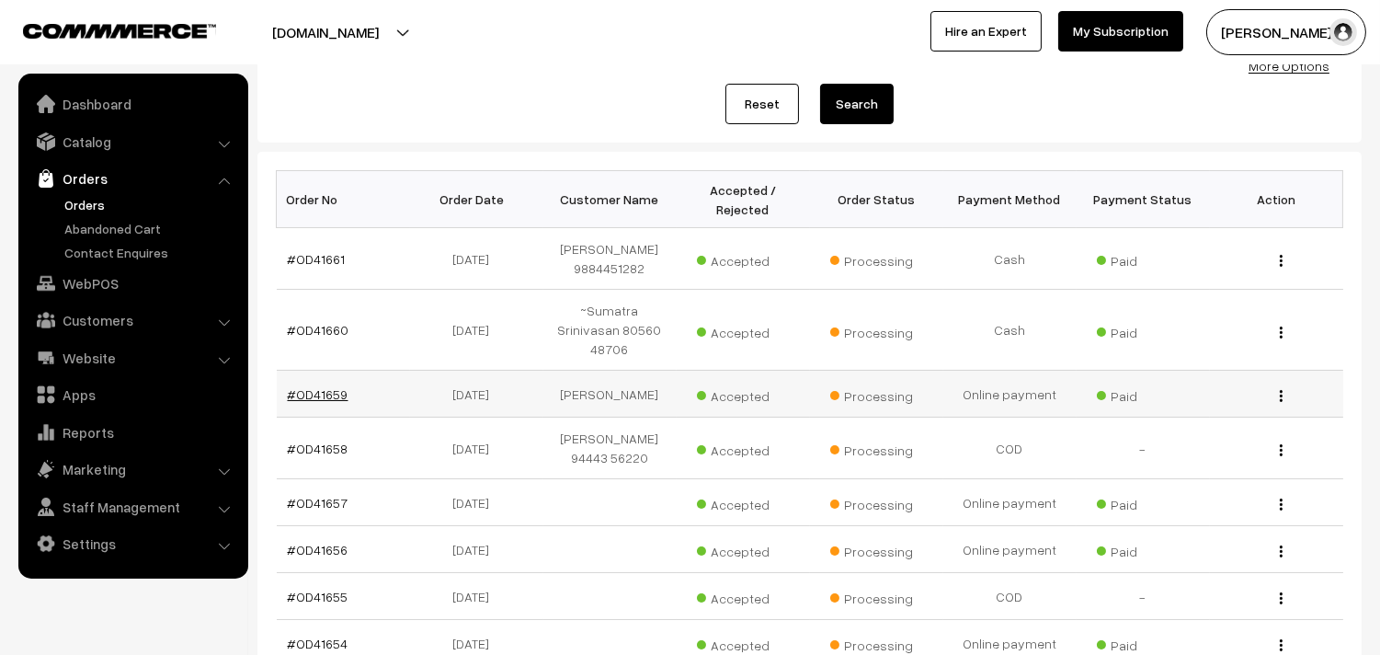
click at [316, 386] on link "#OD41659" at bounding box center [318, 394] width 61 height 16
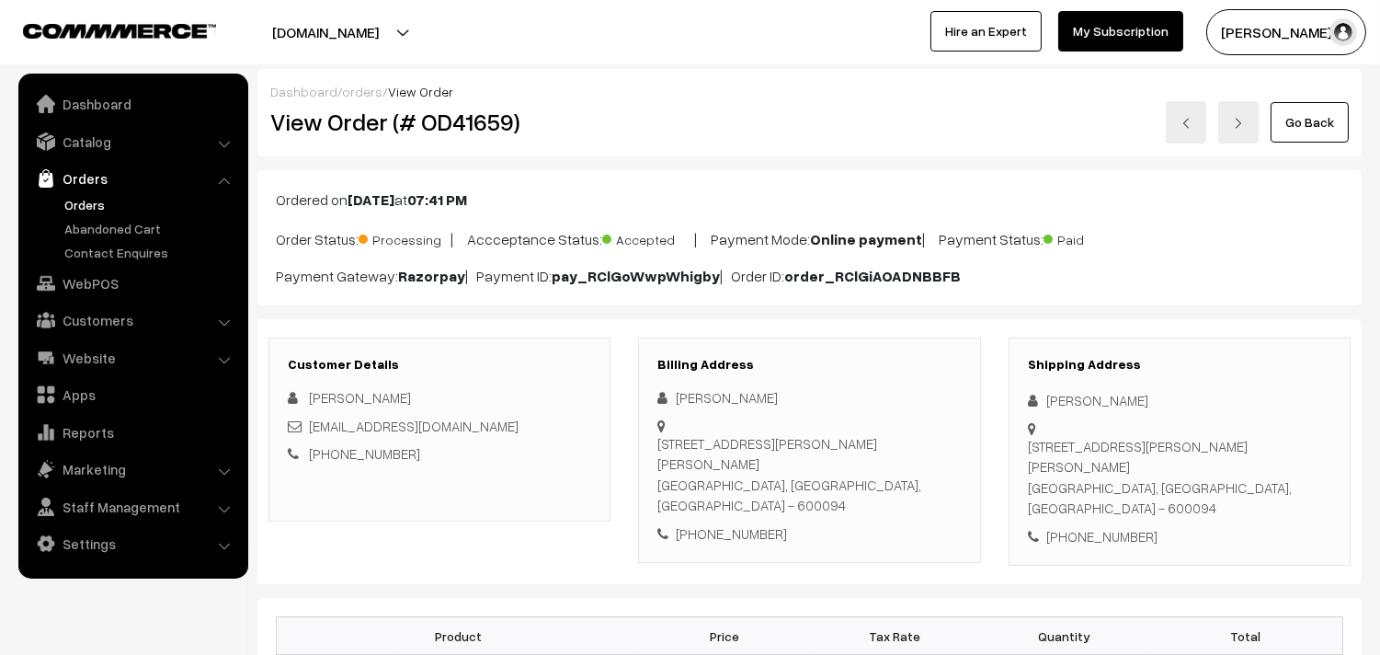
click at [92, 198] on link "Orders" at bounding box center [151, 204] width 182 height 19
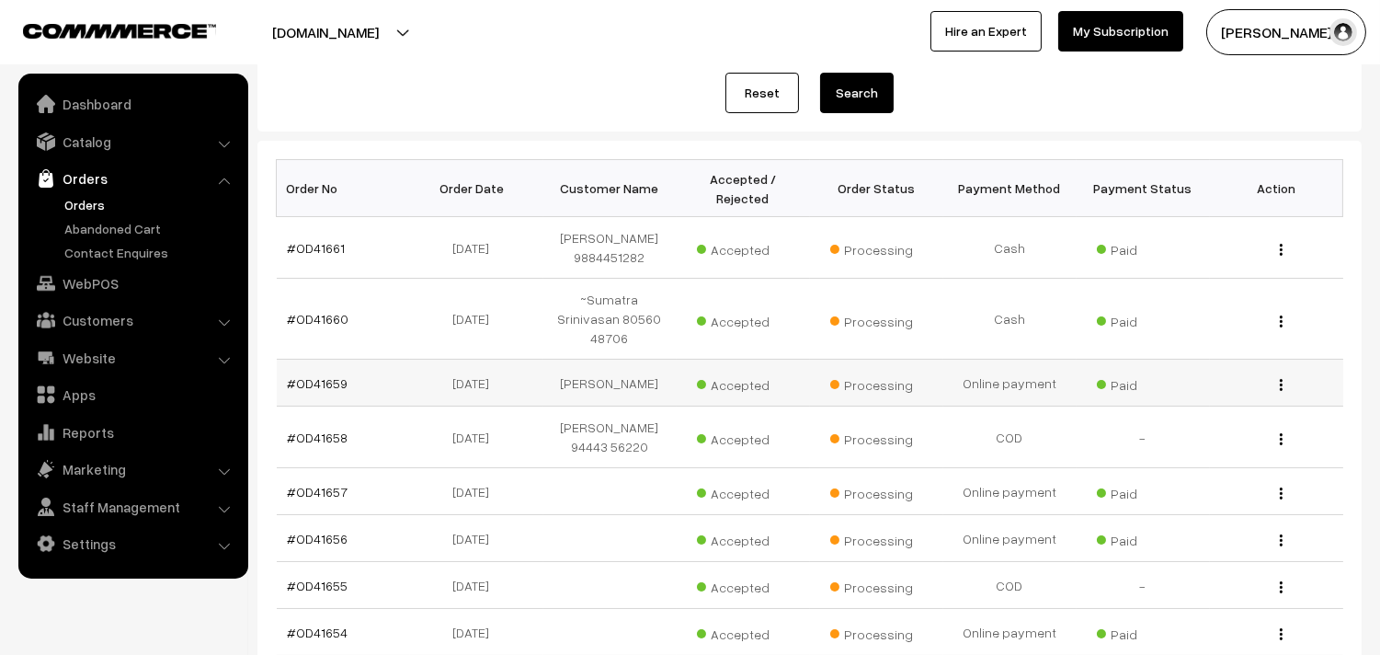
scroll to position [204, 0]
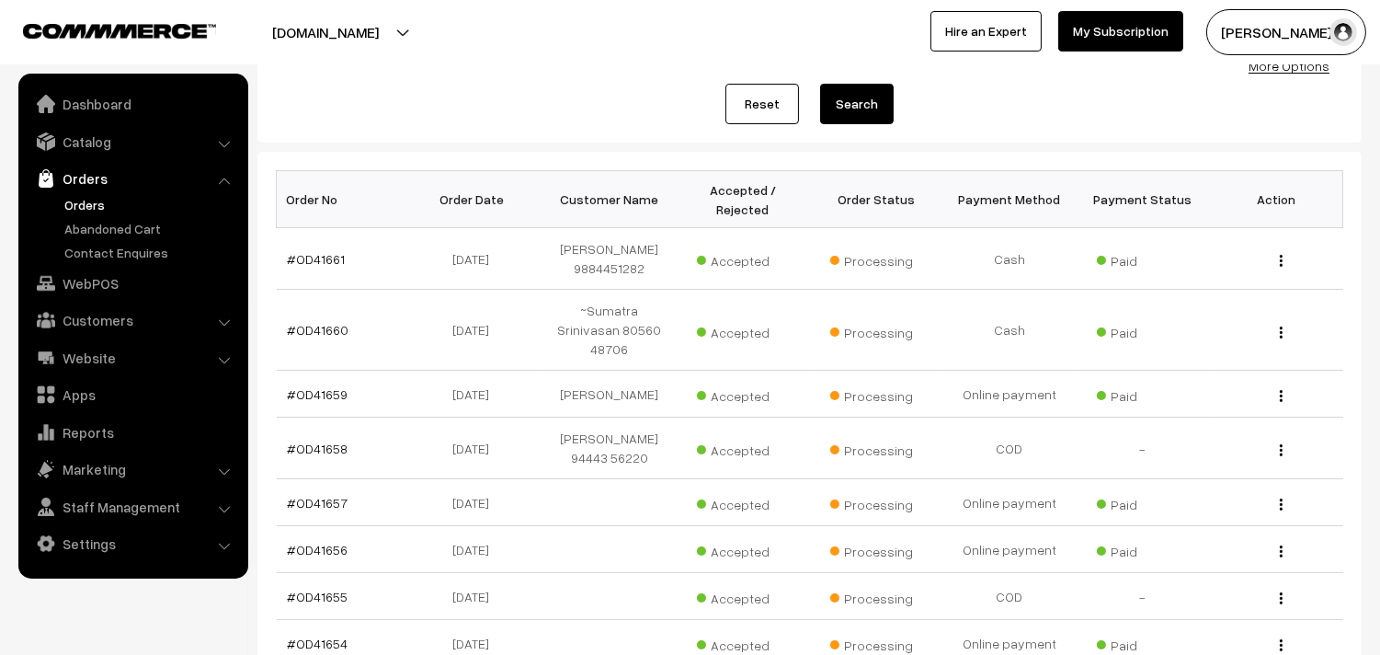
click at [107, 202] on link "Orders" at bounding box center [151, 204] width 182 height 19
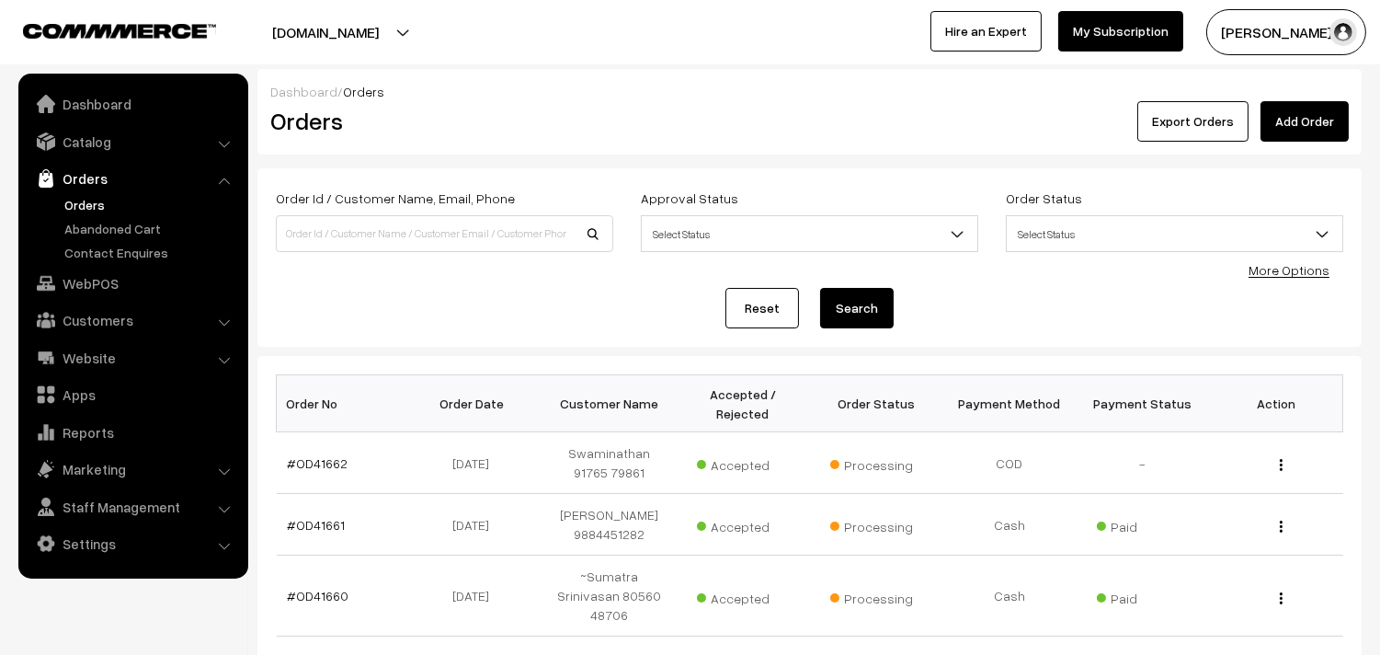
click at [84, 195] on link "Orders" at bounding box center [151, 204] width 182 height 19
click at [86, 198] on link "Orders" at bounding box center [151, 204] width 182 height 19
click at [83, 202] on link "Orders" at bounding box center [151, 204] width 182 height 19
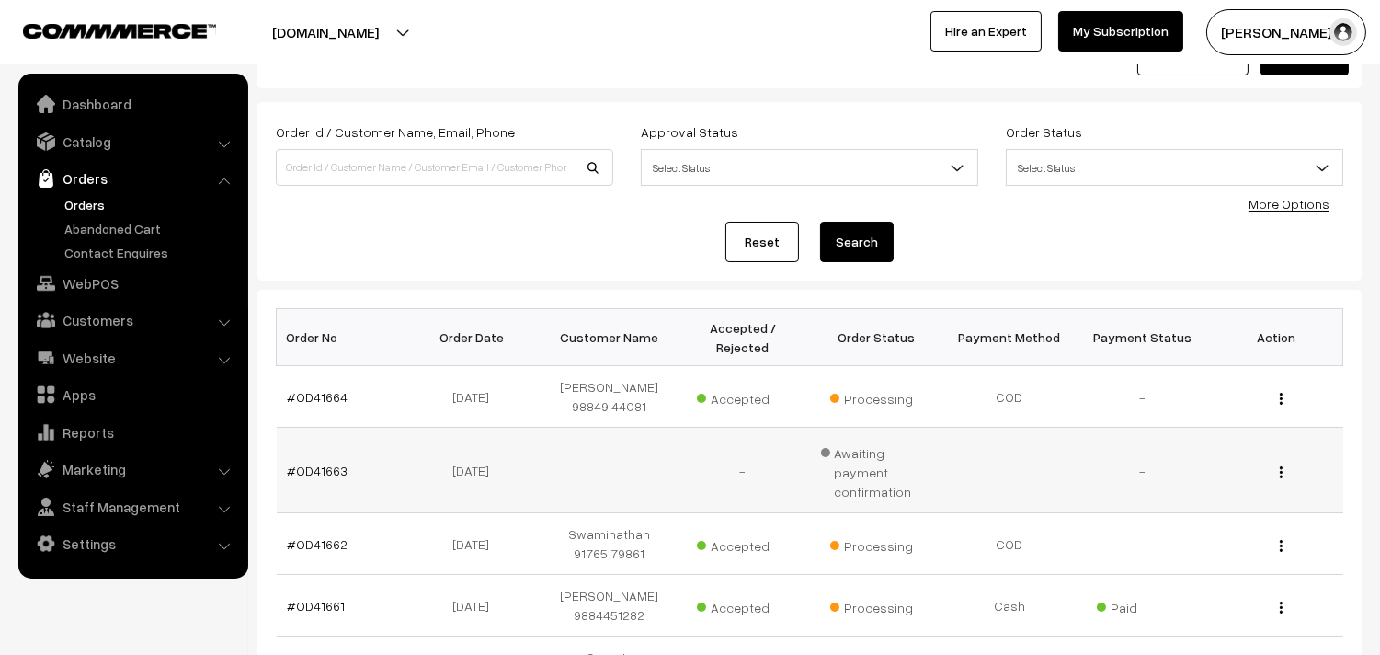
scroll to position [102, 0]
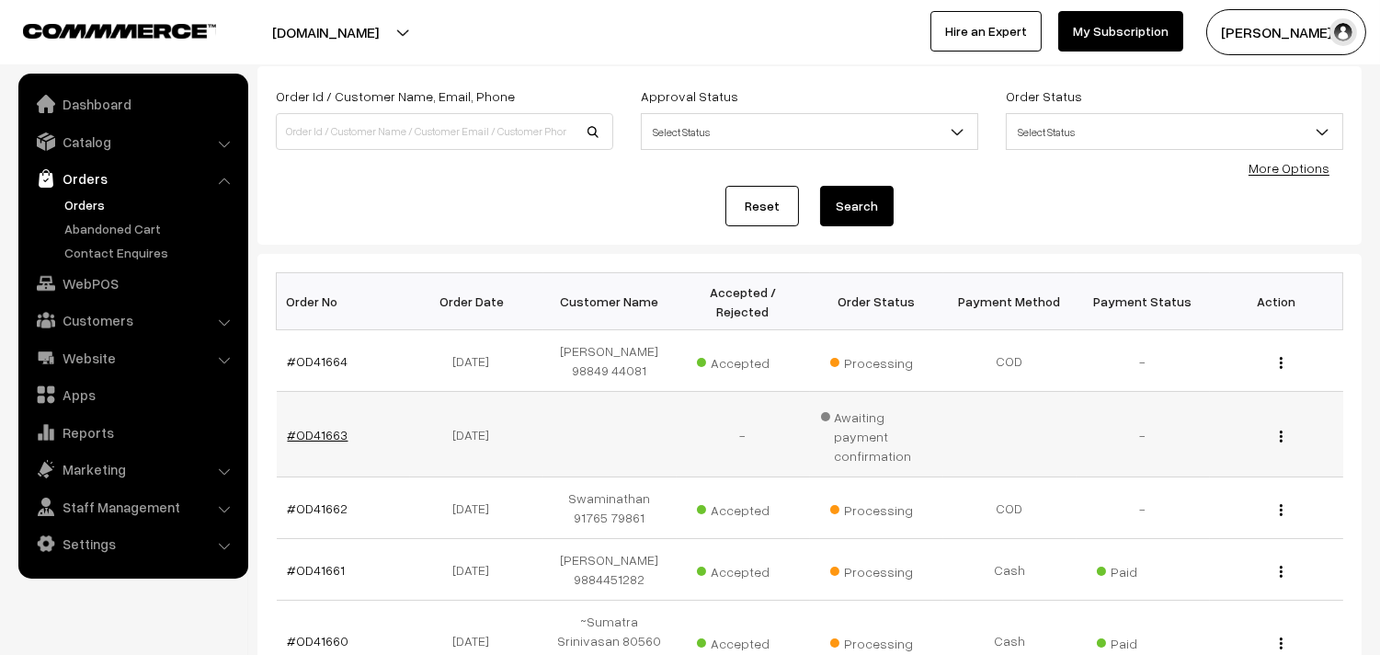
click at [337, 427] on link "#OD41663" at bounding box center [318, 435] width 61 height 16
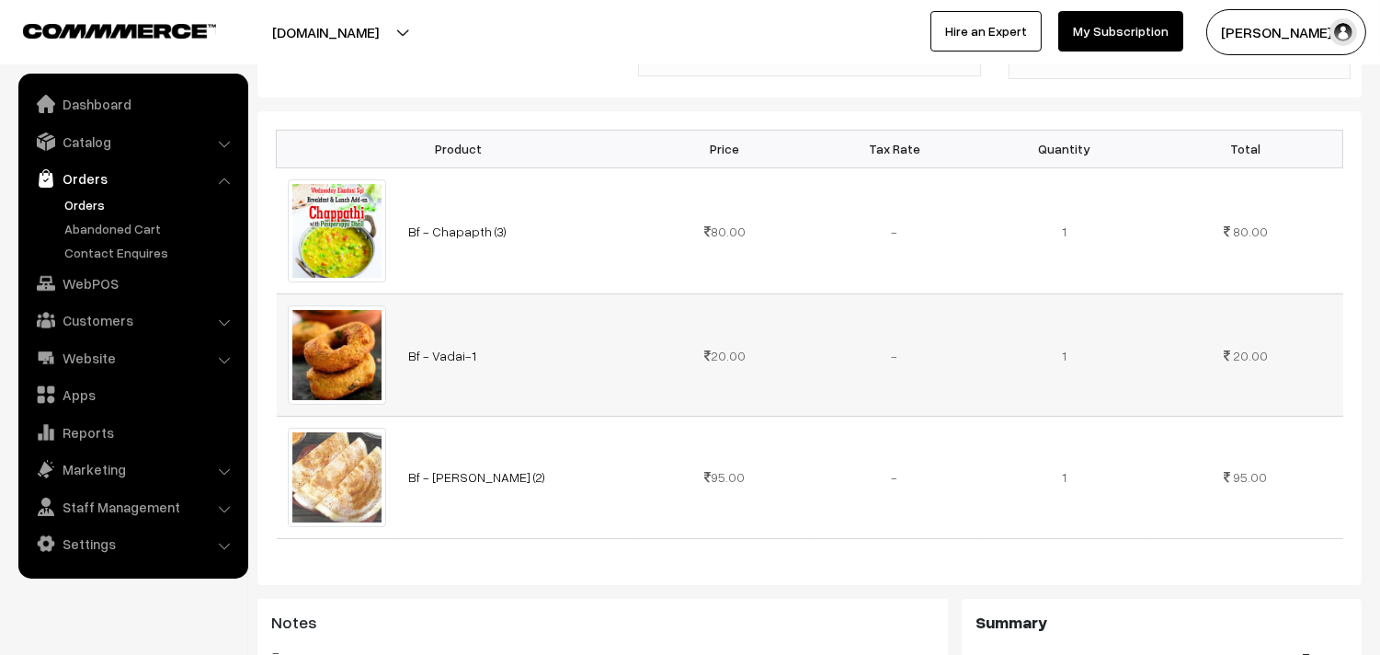
scroll to position [408, 0]
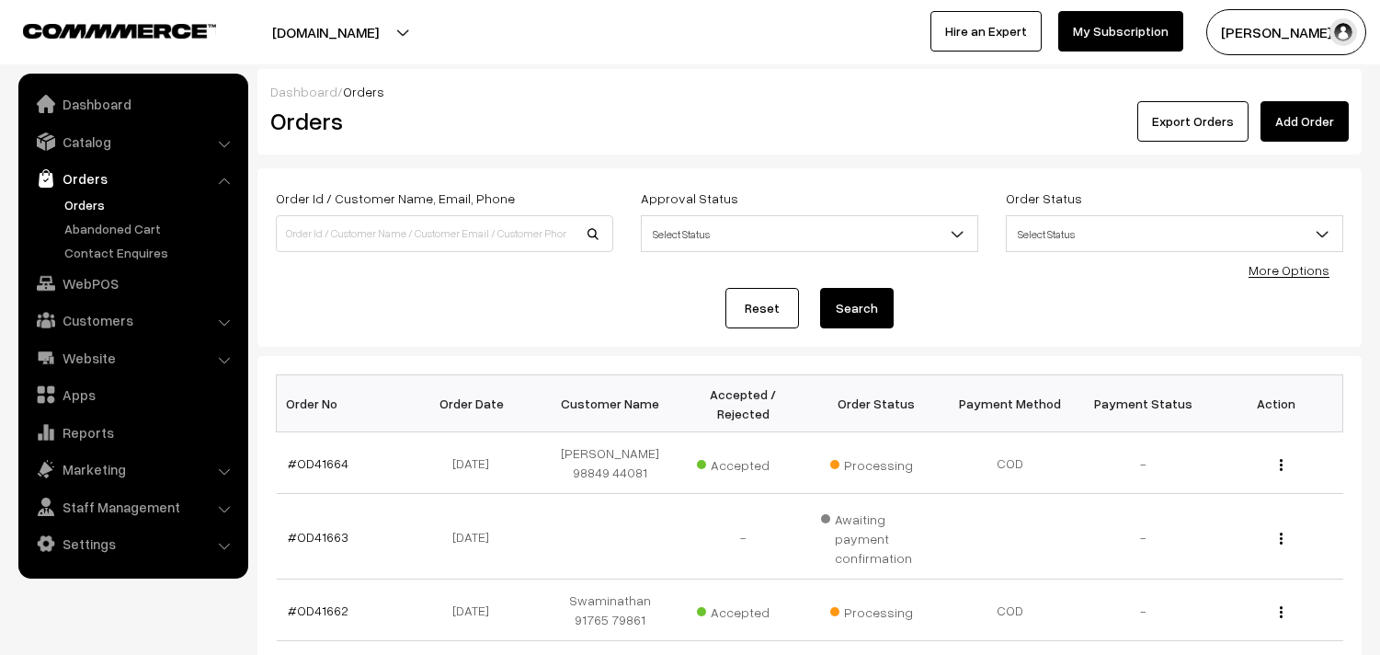
scroll to position [102, 0]
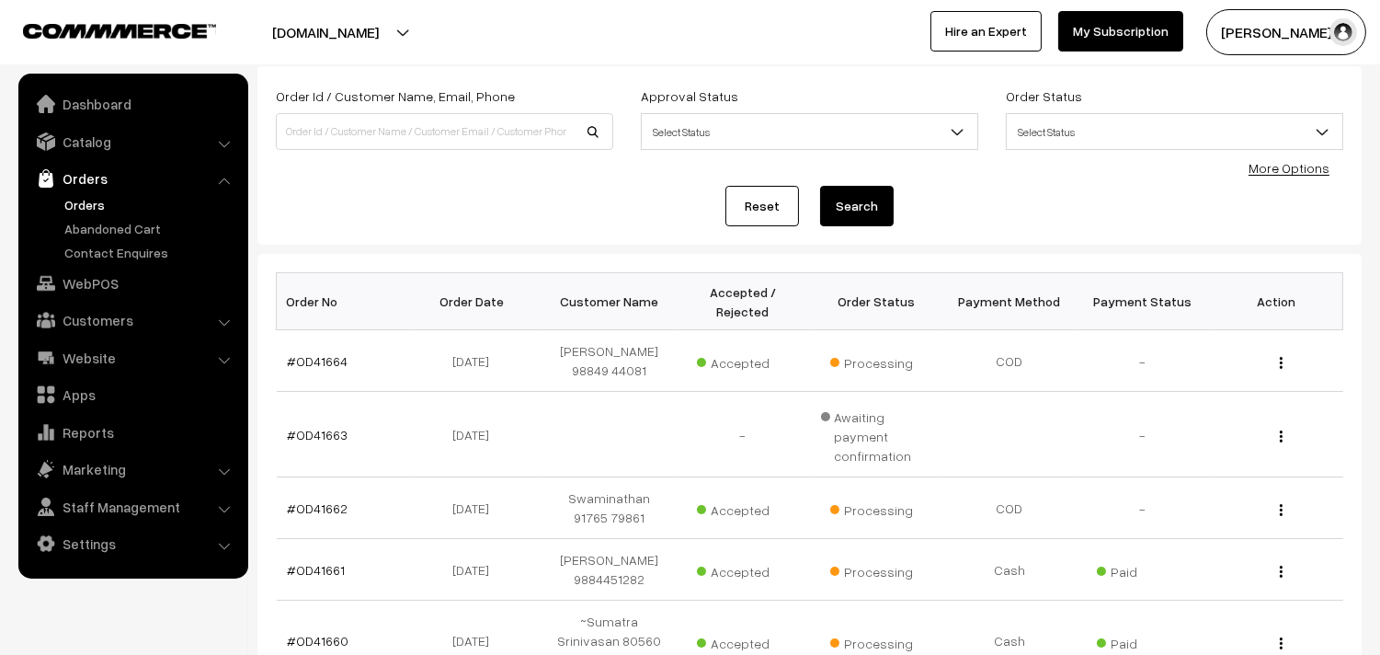
click at [74, 177] on link "Orders" at bounding box center [132, 178] width 219 height 33
click at [314, 427] on link "#OD41663" at bounding box center [318, 435] width 61 height 16
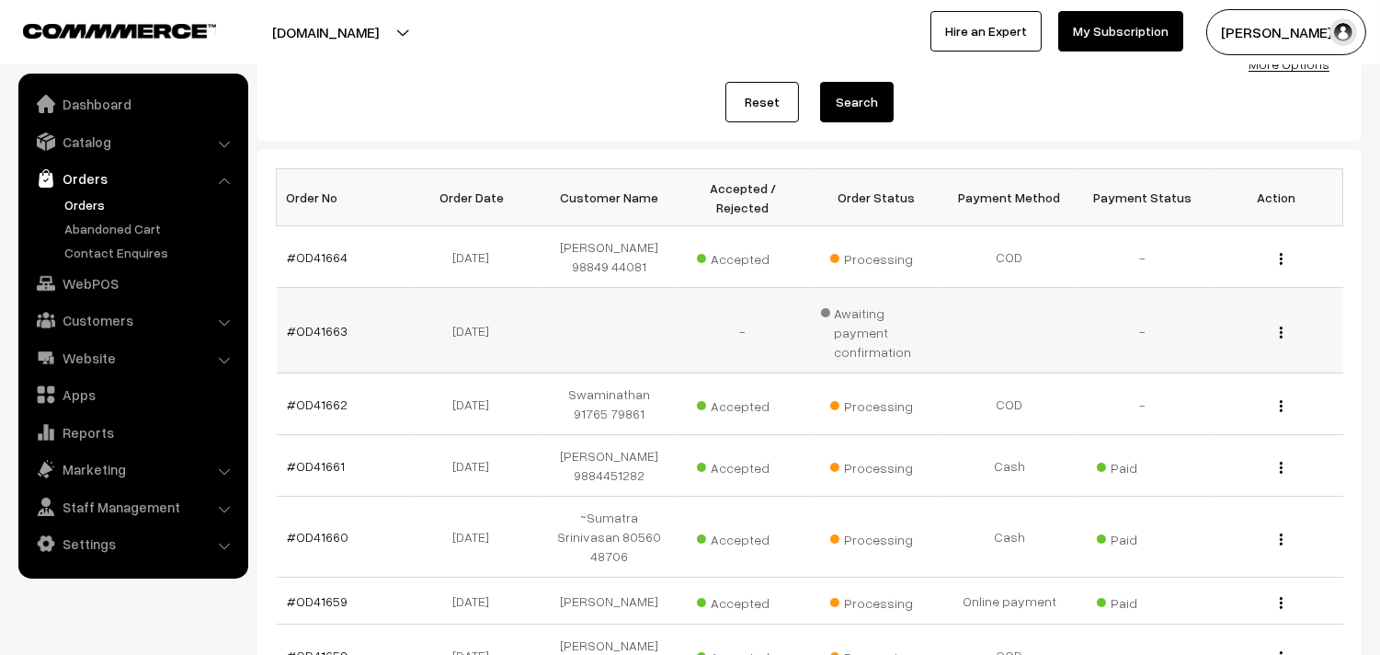
scroll to position [204, 0]
click at [341, 325] on link "#OD41663" at bounding box center [318, 333] width 61 height 16
